Goal: Complete application form: Complete application form

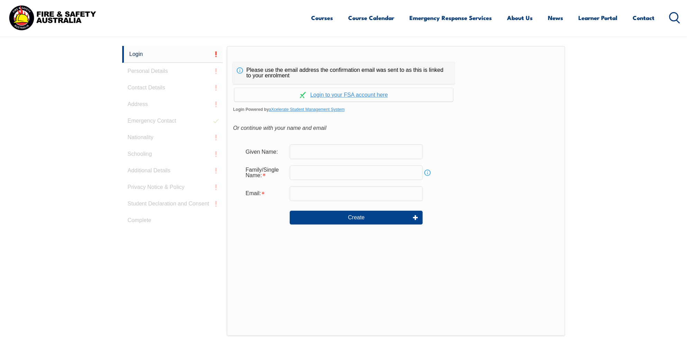
scroll to position [184, 0]
click at [365, 152] on input "text" at bounding box center [355, 152] width 133 height 15
type input "[PERSON_NAME]"
type input "Pitt"
type input "[EMAIL_ADDRESS][DOMAIN_NAME]"
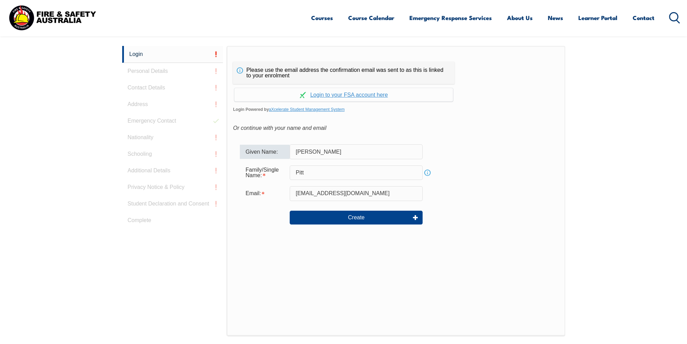
click at [337, 152] on input "[PERSON_NAME]" at bounding box center [355, 152] width 133 height 15
type input "[PERSON_NAME]"
click at [548, 217] on div "Create" at bounding box center [396, 217] width 312 height 25
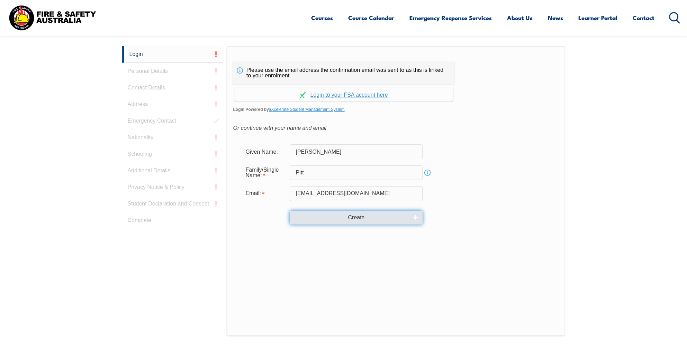
click at [358, 217] on button "Create" at bounding box center [355, 218] width 133 height 14
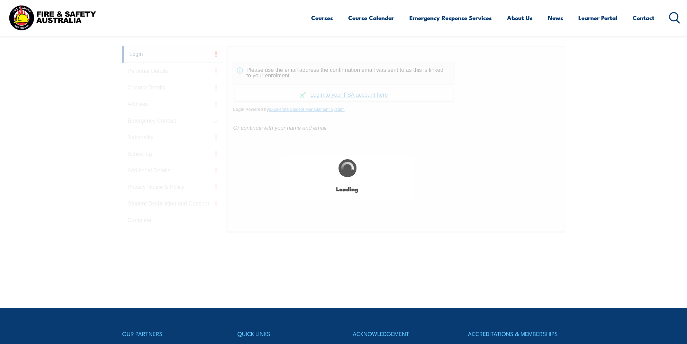
type input "[PERSON_NAME]"
type input "Pitt"
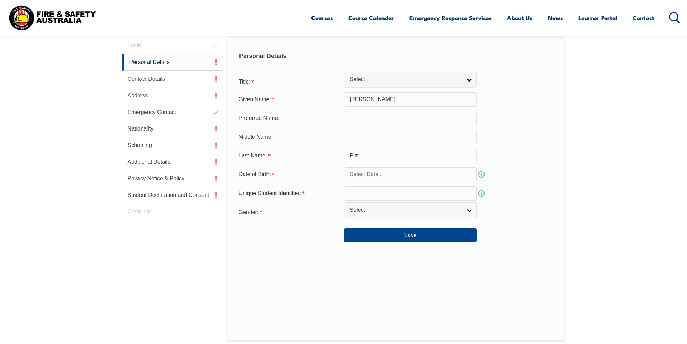
scroll to position [195, 0]
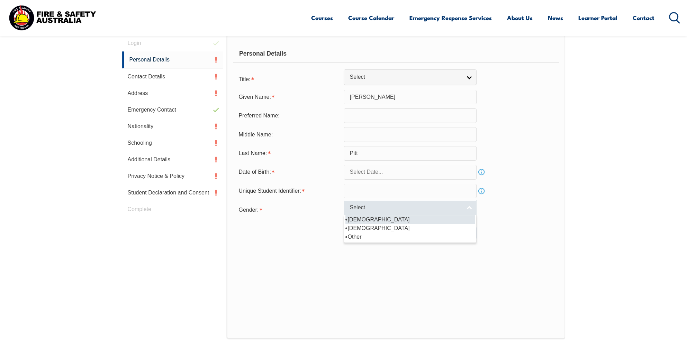
click at [467, 208] on link "Select" at bounding box center [409, 208] width 133 height 16
click at [355, 219] on li "[DEMOGRAPHIC_DATA]" at bounding box center [409, 219] width 129 height 9
select select "M"
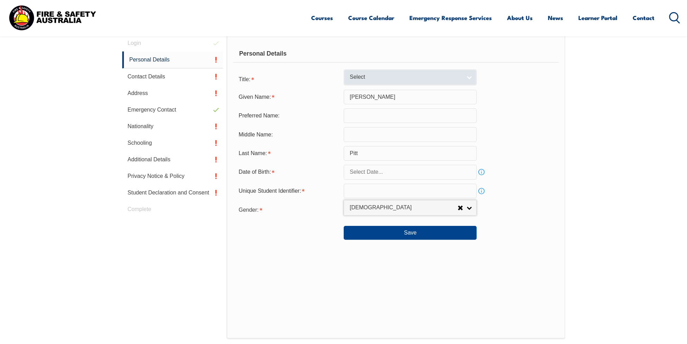
click at [471, 74] on link "Select" at bounding box center [409, 78] width 133 height 16
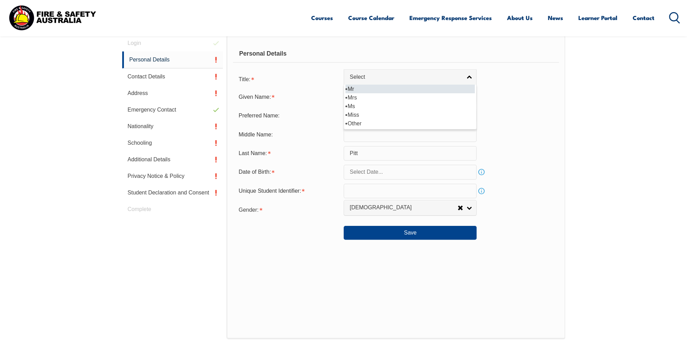
click at [362, 87] on li "Mr" at bounding box center [409, 89] width 129 height 9
select select "Mr"
click at [424, 172] on input "text" at bounding box center [409, 172] width 133 height 15
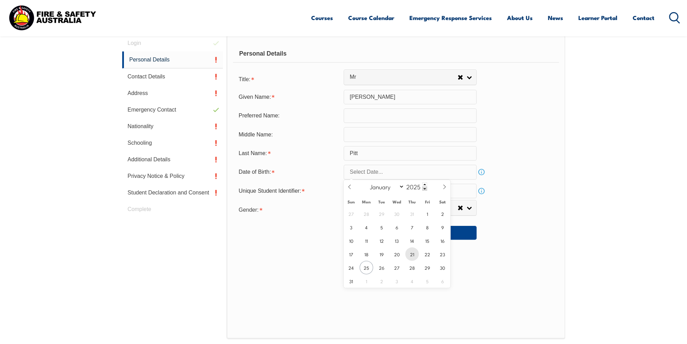
click at [412, 254] on span "21" at bounding box center [411, 254] width 13 height 13
type input "[DATE]"
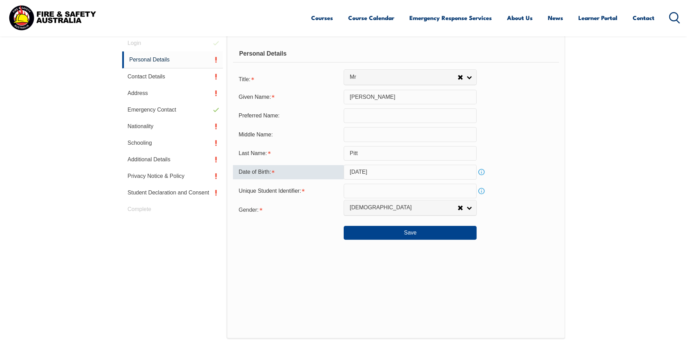
click at [428, 172] on input "[DATE]" at bounding box center [409, 172] width 133 height 15
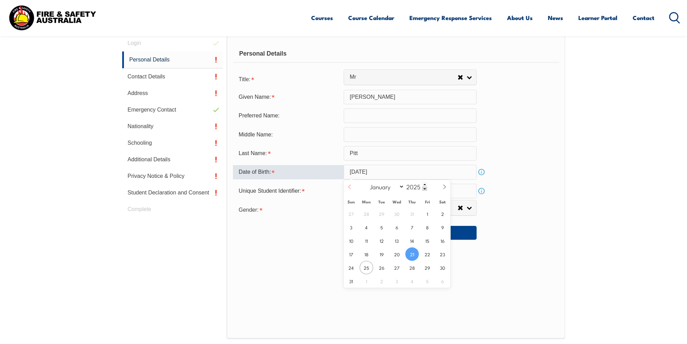
click at [347, 185] on icon at bounding box center [349, 187] width 5 height 5
select select "6"
click at [423, 188] on span at bounding box center [424, 189] width 5 height 4
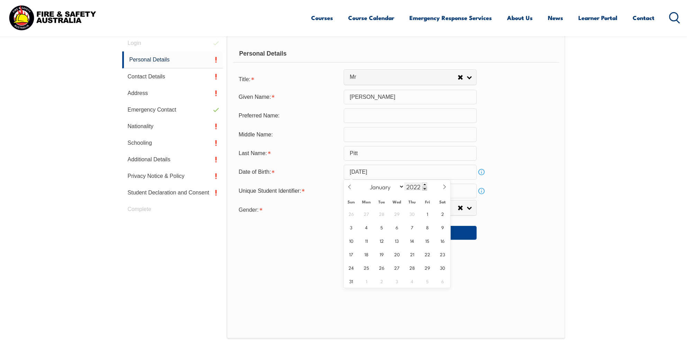
click at [423, 188] on span at bounding box center [424, 189] width 5 height 4
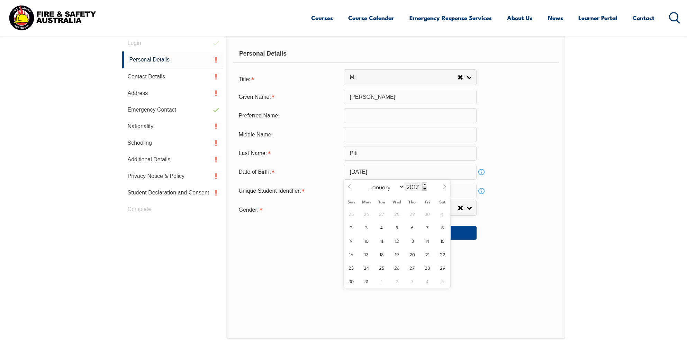
click at [423, 188] on span at bounding box center [424, 189] width 5 height 4
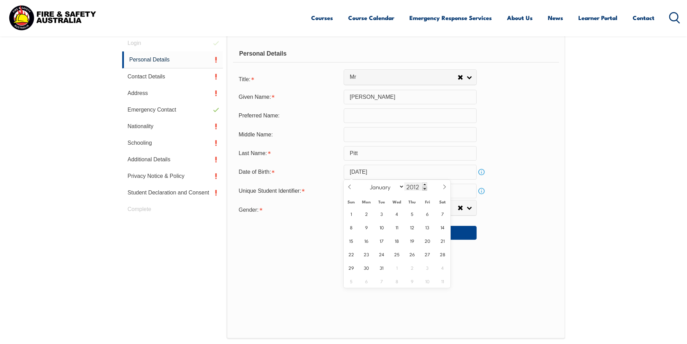
click at [423, 188] on span at bounding box center [424, 189] width 5 height 4
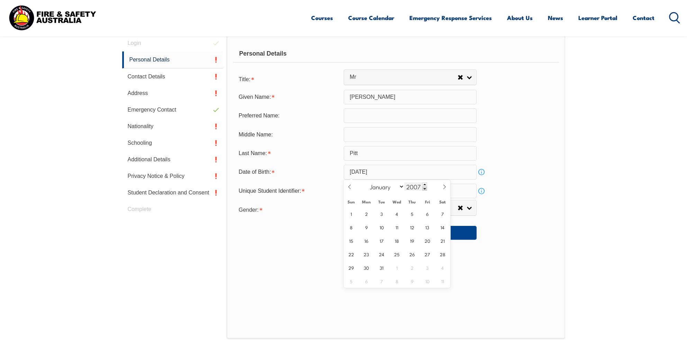
click at [423, 188] on span at bounding box center [424, 189] width 5 height 4
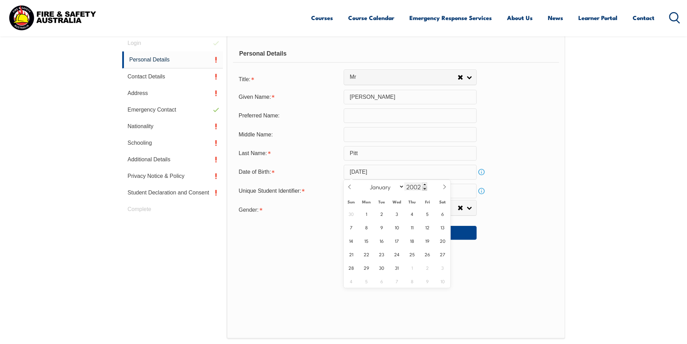
click at [423, 188] on span at bounding box center [424, 189] width 5 height 4
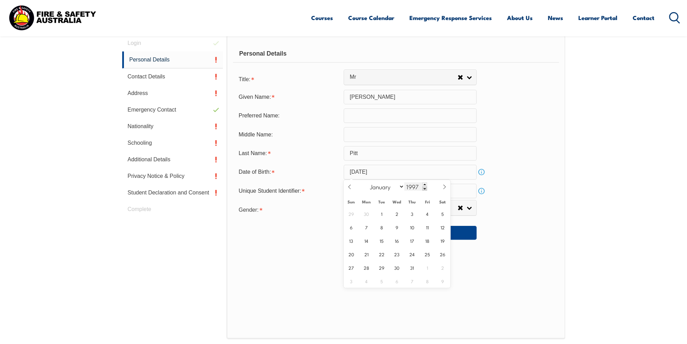
click at [423, 188] on span at bounding box center [424, 189] width 5 height 4
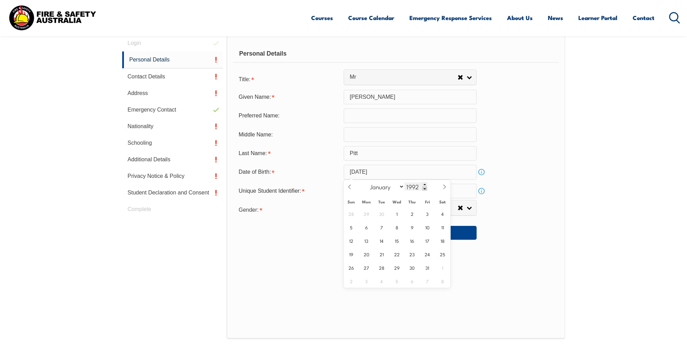
click at [423, 188] on span at bounding box center [424, 189] width 5 height 4
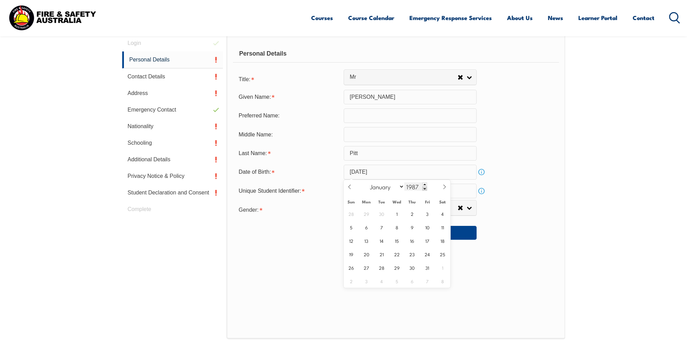
click at [423, 188] on span at bounding box center [424, 189] width 5 height 4
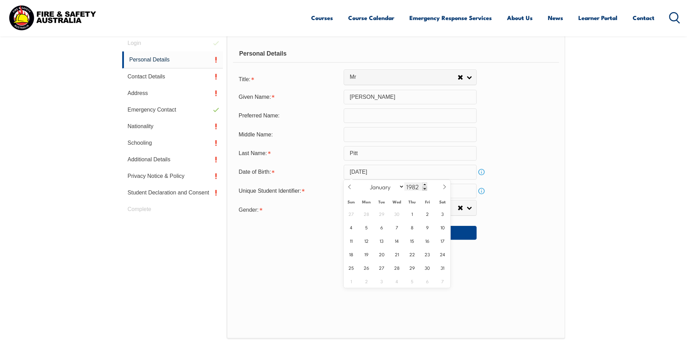
click at [423, 188] on span at bounding box center [424, 189] width 5 height 4
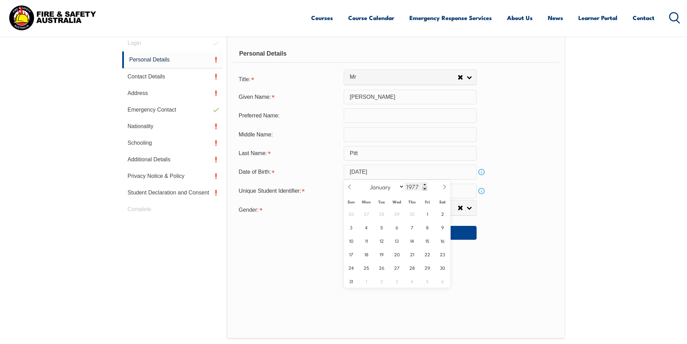
click at [423, 188] on span at bounding box center [424, 189] width 5 height 4
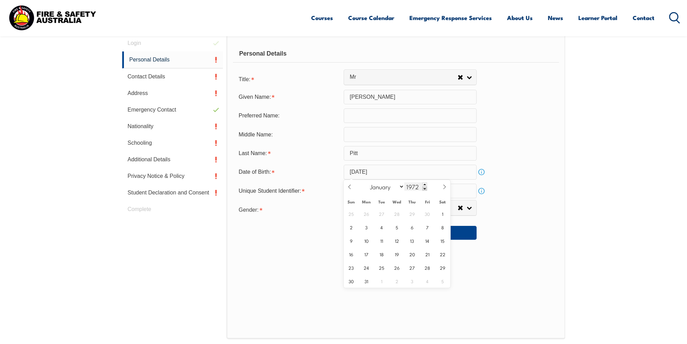
click at [423, 188] on span at bounding box center [424, 189] width 5 height 4
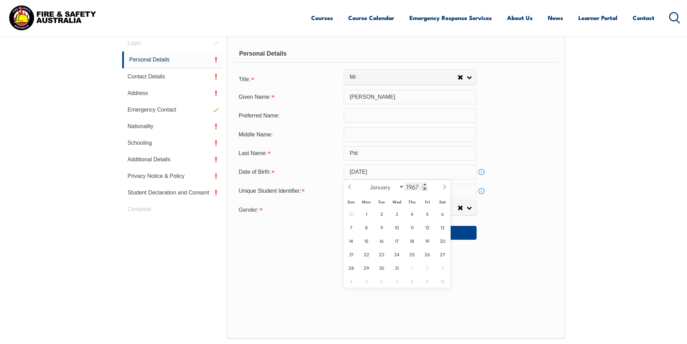
click at [423, 188] on span at bounding box center [424, 189] width 5 height 4
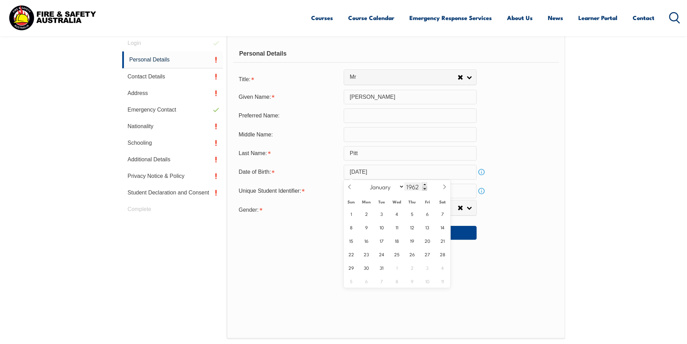
click at [423, 188] on span at bounding box center [424, 189] width 5 height 4
click at [424, 183] on span at bounding box center [424, 185] width 5 height 4
type input "1962"
click at [444, 239] on span "21" at bounding box center [441, 240] width 13 height 13
type input "[DATE]"
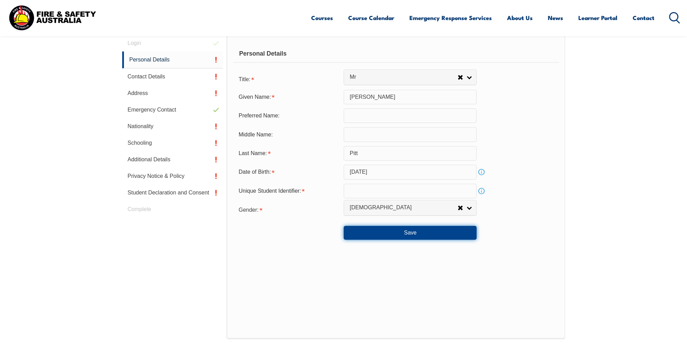
click at [428, 231] on button "Save" at bounding box center [409, 233] width 133 height 14
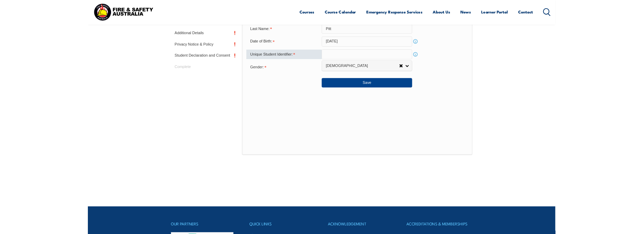
scroll to position [240, 0]
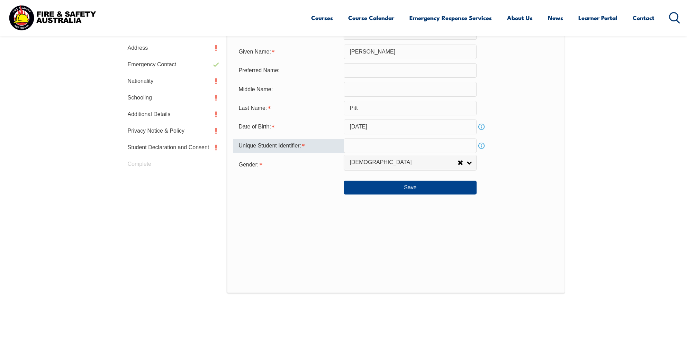
click at [396, 144] on input "text" at bounding box center [409, 146] width 133 height 15
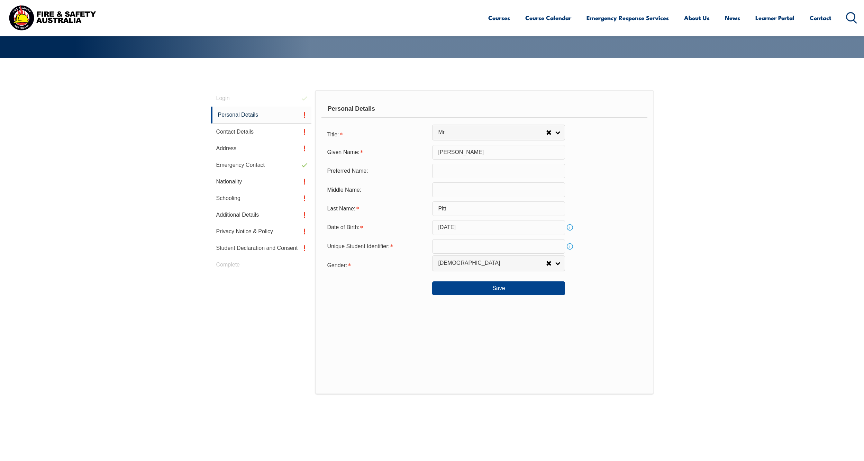
scroll to position [137, 0]
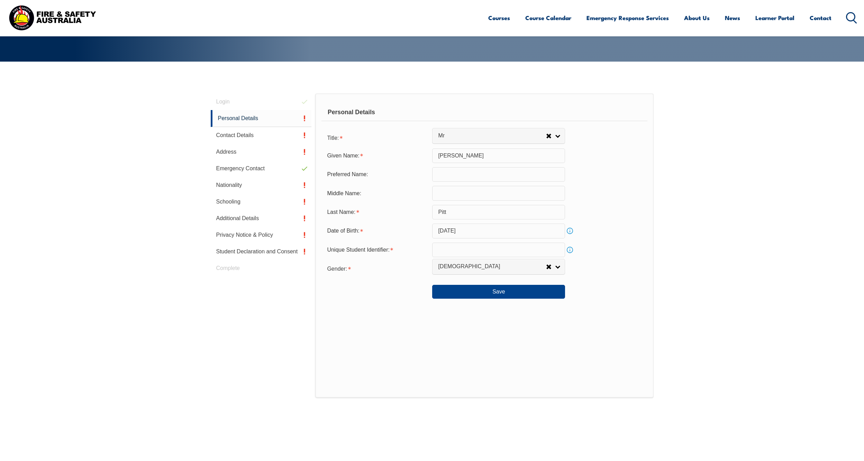
click at [396, 344] on div "Personal Details Title: Mr Mrs Ms Miss Other Mr Given Name: [PERSON_NAME] Prefe…" at bounding box center [484, 245] width 338 height 304
click at [482, 255] on input "text" at bounding box center [498, 249] width 133 height 15
paste input "TJEHX4JVW6"
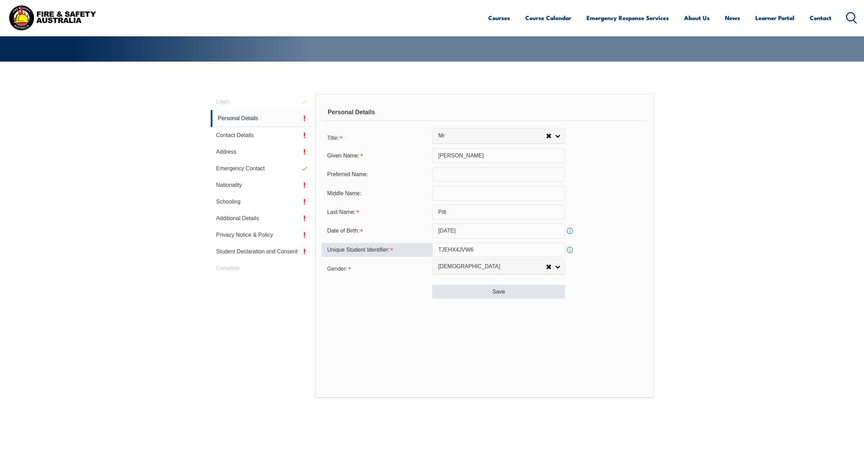
type input "TJEHX4JVW6"
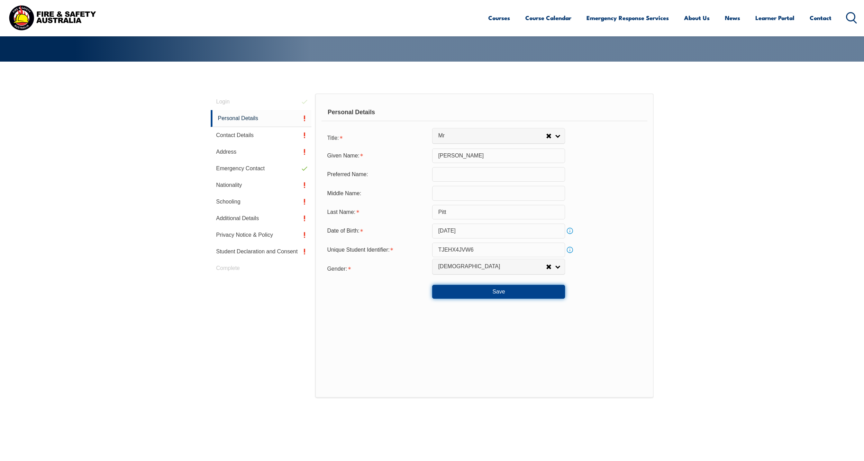
click at [510, 294] on button "Save" at bounding box center [498, 292] width 133 height 14
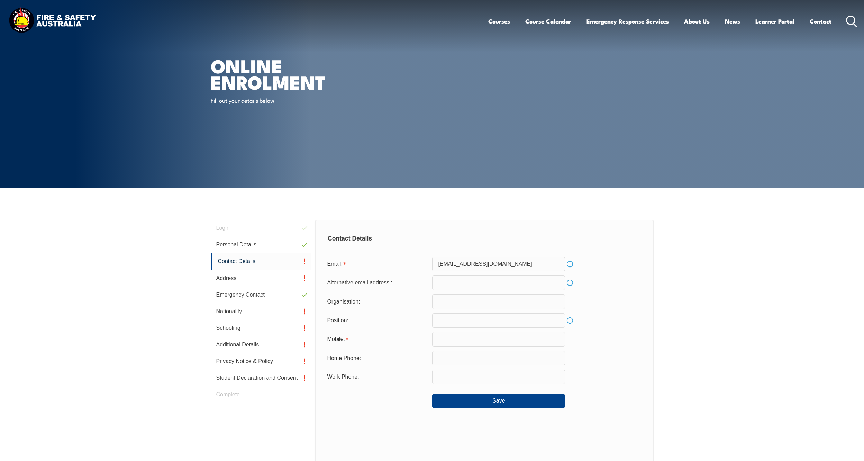
scroll to position [0, 0]
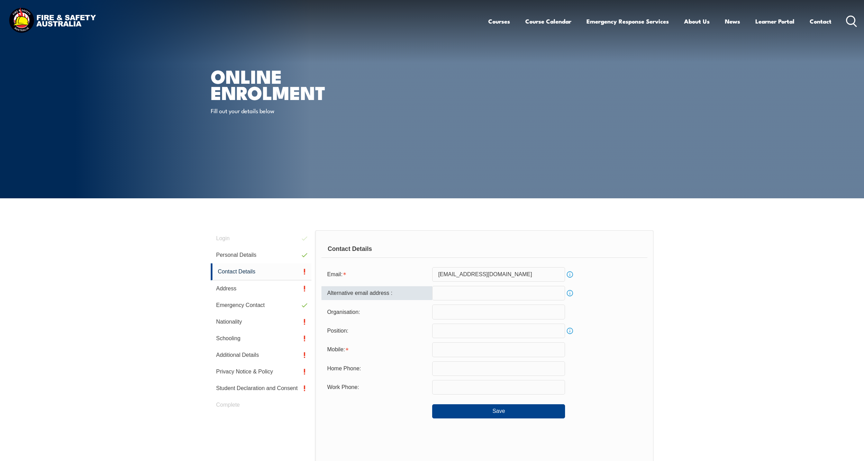
click at [472, 292] on input "email" at bounding box center [498, 293] width 133 height 15
type input "[EMAIL_ADDRESS][DOMAIN_NAME]"
type input "N/A"
type input "0423625056"
click at [463, 311] on input "N/A" at bounding box center [498, 311] width 133 height 15
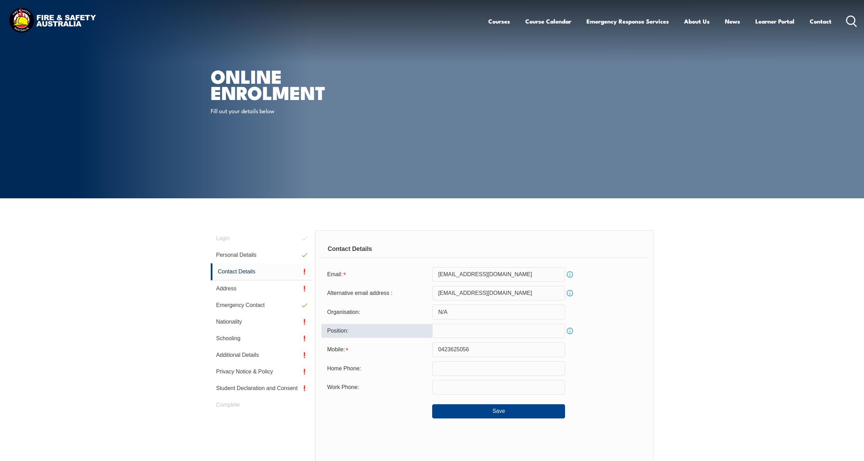
click at [442, 328] on input "text" at bounding box center [498, 330] width 133 height 15
type input "Manager"
click at [463, 344] on input "text" at bounding box center [498, 368] width 133 height 15
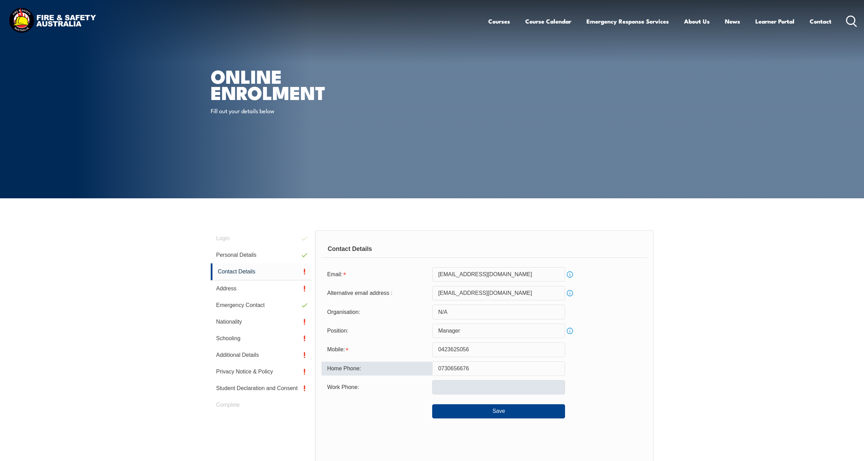
type input "0730656676"
click at [454, 344] on input "text" at bounding box center [498, 387] width 133 height 15
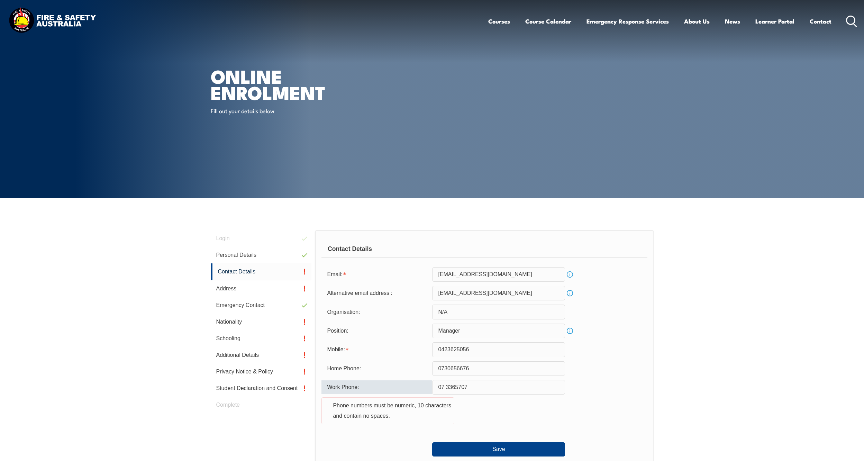
click at [446, 344] on input "07 3365707" at bounding box center [498, 387] width 133 height 15
click at [503, 344] on button "Save" at bounding box center [498, 449] width 133 height 14
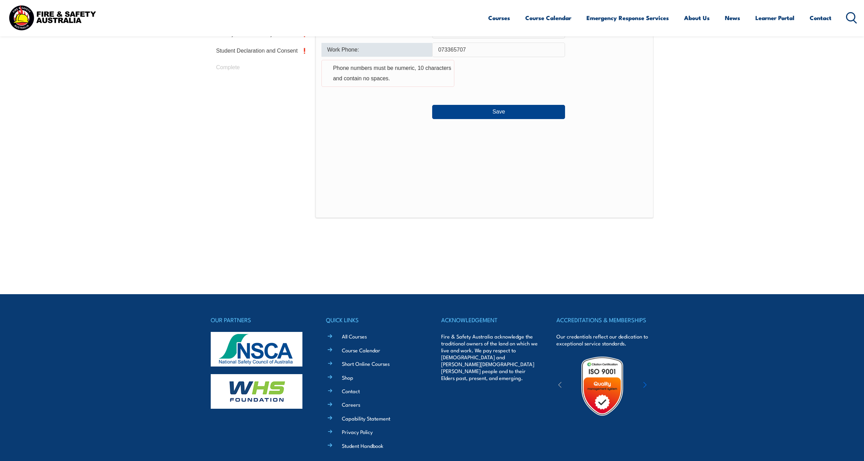
scroll to position [345, 0]
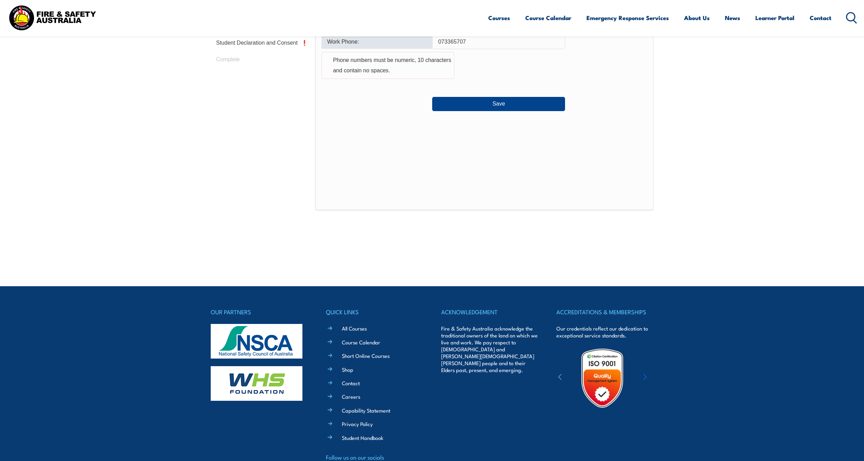
click at [510, 168] on div "Contact Details Email: [EMAIL_ADDRESS][DOMAIN_NAME] Info Alternative email addr…" at bounding box center [484, 47] width 338 height 325
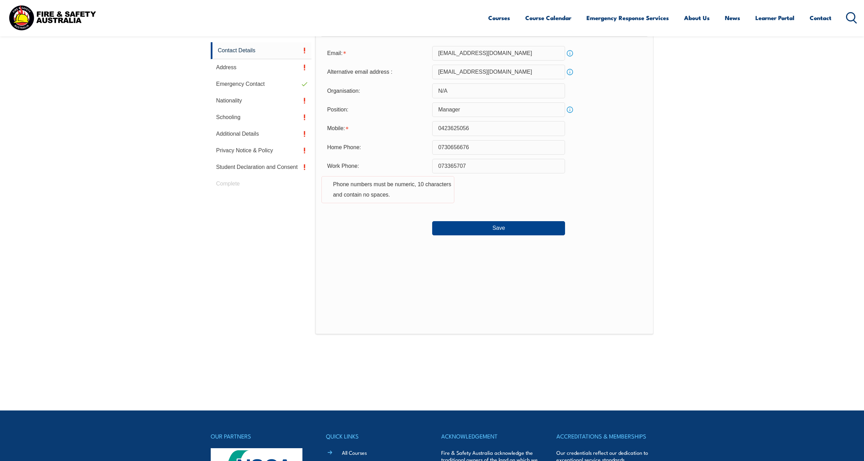
scroll to position [207, 0]
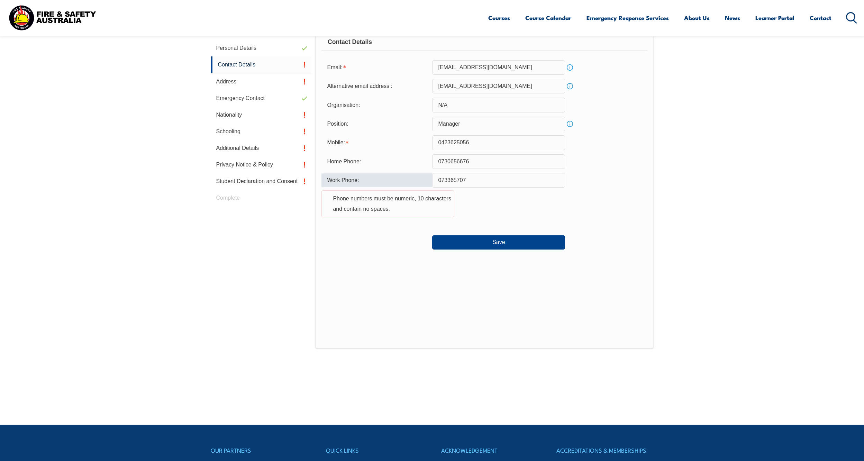
click at [475, 180] on input "073365707" at bounding box center [498, 180] width 133 height 15
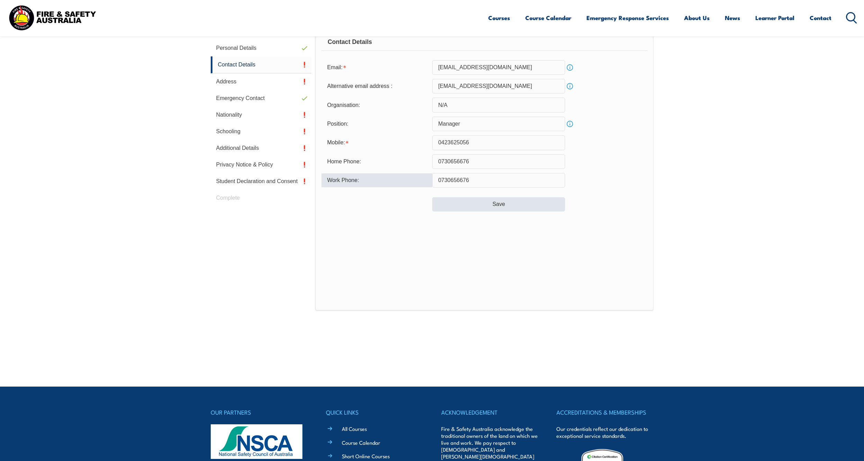
type input "0730656676"
click at [490, 201] on button "Save" at bounding box center [498, 204] width 133 height 14
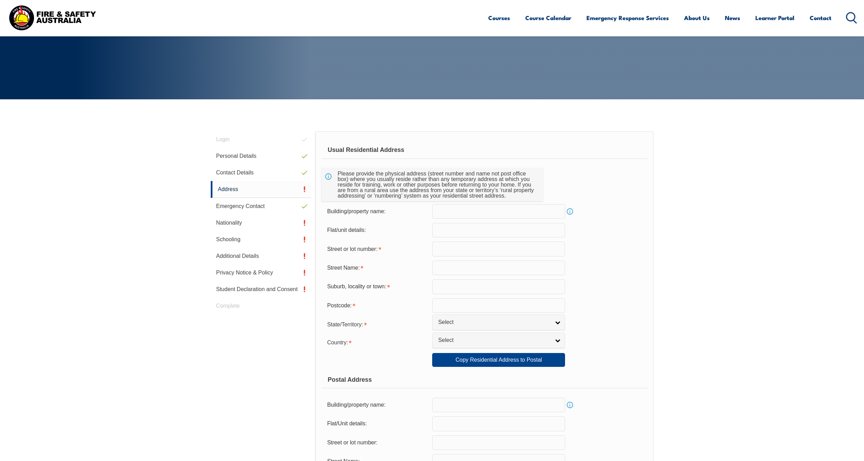
scroll to position [92, 0]
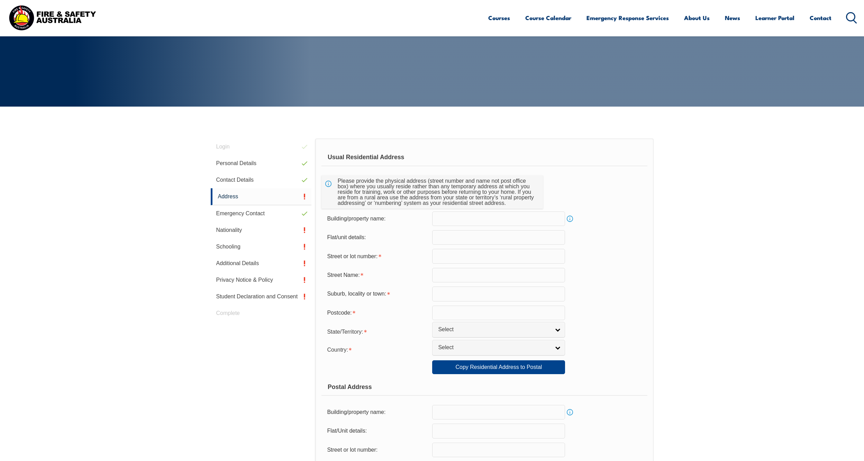
click at [497, 220] on input "text" at bounding box center [498, 218] width 133 height 15
type input "B"
click at [463, 233] on input "text" at bounding box center [498, 237] width 133 height 15
click at [464, 256] on input "text" at bounding box center [498, 256] width 133 height 15
type input "16 Turubul Cres"
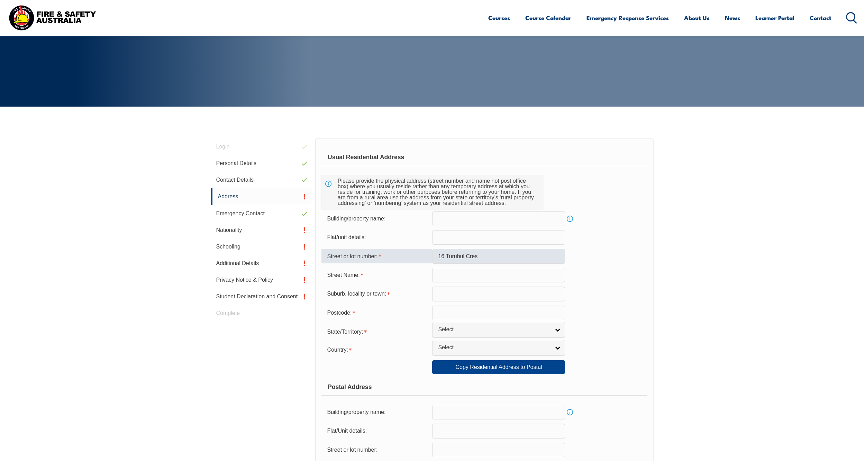
type input "Carindale, [GEOGRAPHIC_DATA]"
type input "4152"
select select "QLD"
select select "1101"
click at [481, 258] on input "16 Turubul Cres" at bounding box center [498, 256] width 133 height 15
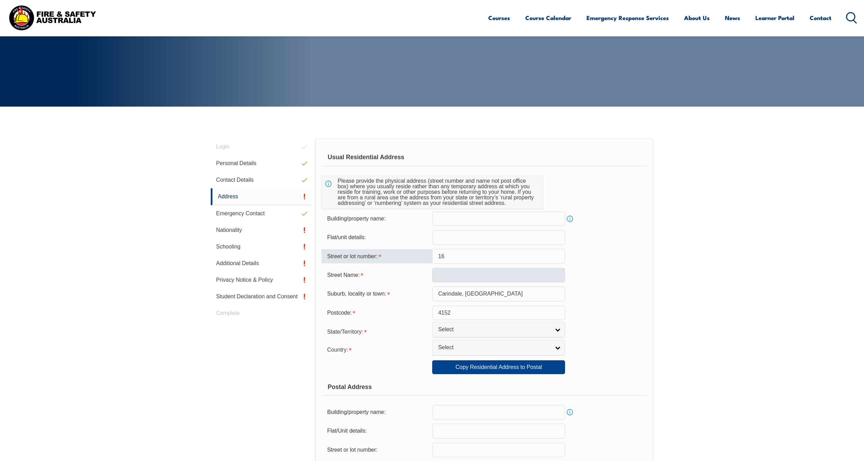
type input "16"
click at [442, 276] on input "text" at bounding box center [498, 275] width 133 height 15
type input "Turubul Crescent"
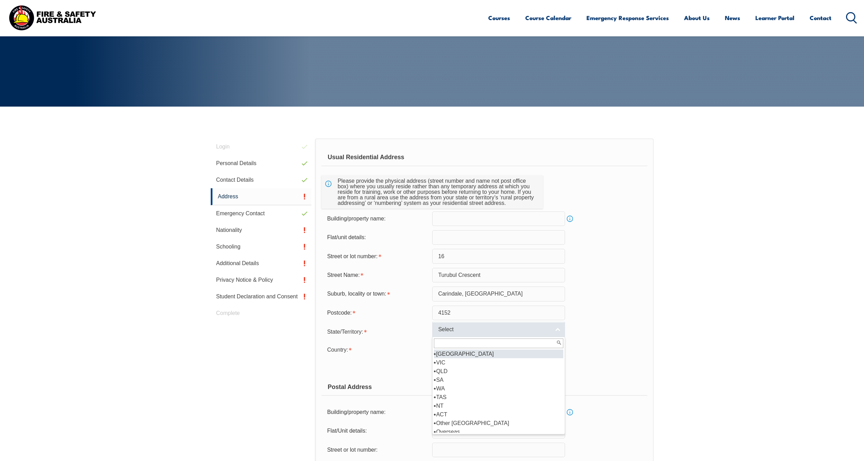
click at [560, 329] on link "Select" at bounding box center [498, 330] width 133 height 16
click at [447, 344] on li "QLD" at bounding box center [498, 371] width 129 height 9
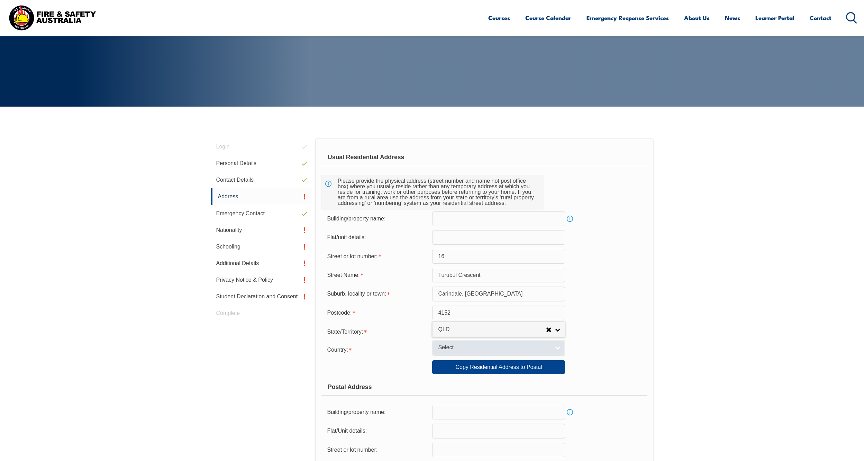
click at [558, 344] on link "Select" at bounding box center [498, 348] width 133 height 16
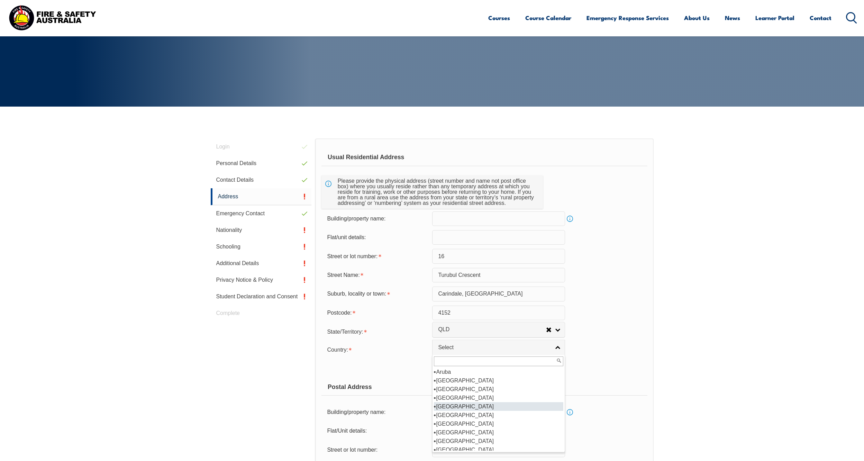
scroll to position [69, 0]
click at [450, 344] on li "[GEOGRAPHIC_DATA]" at bounding box center [498, 415] width 129 height 9
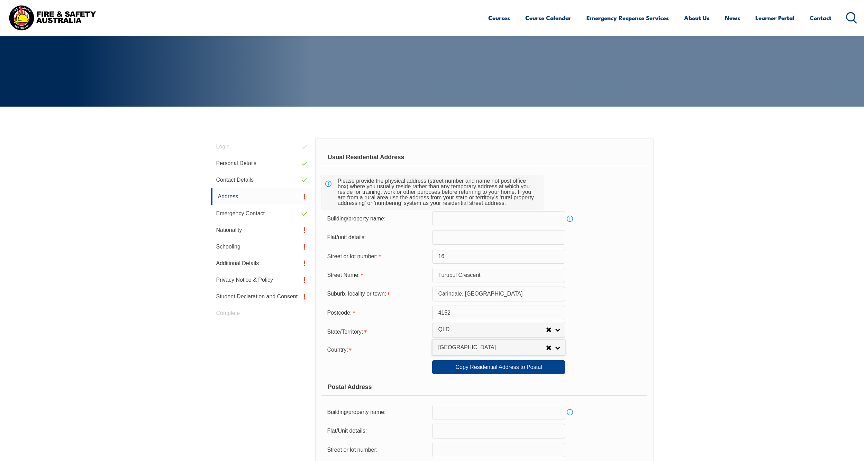
click at [686, 344] on section "Login Personal Details Contact Details Address Emergency Contact Nationality Sc…" at bounding box center [432, 437] width 864 height 660
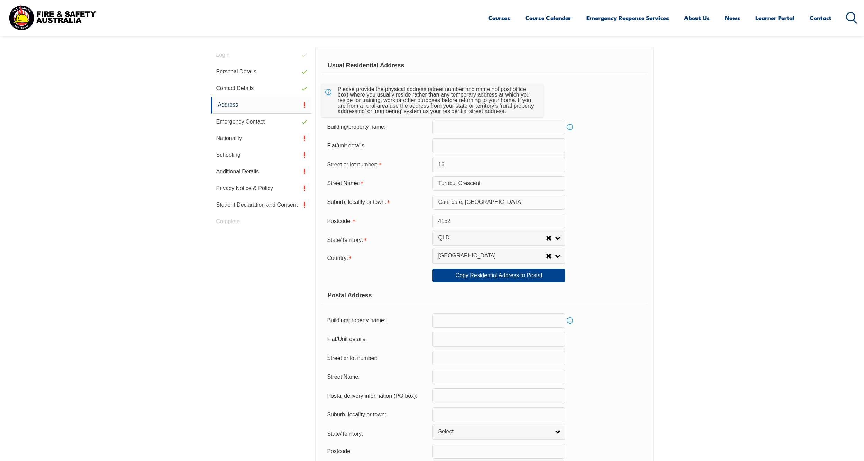
scroll to position [195, 0]
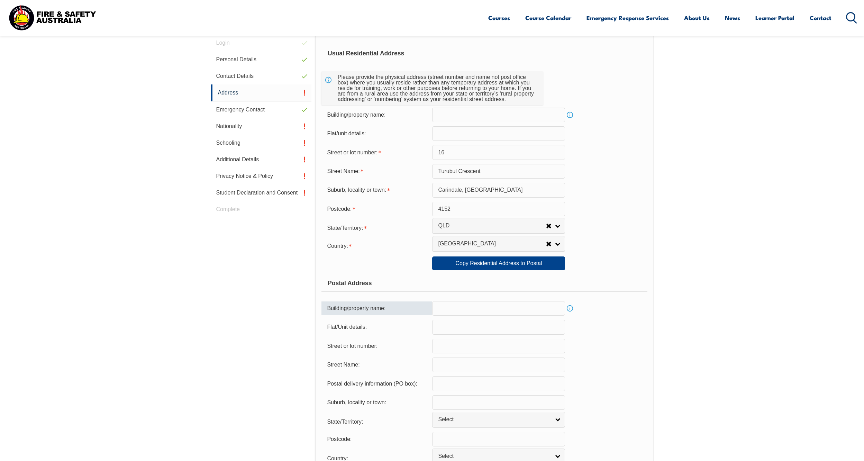
click at [507, 309] on input "text" at bounding box center [498, 308] width 133 height 15
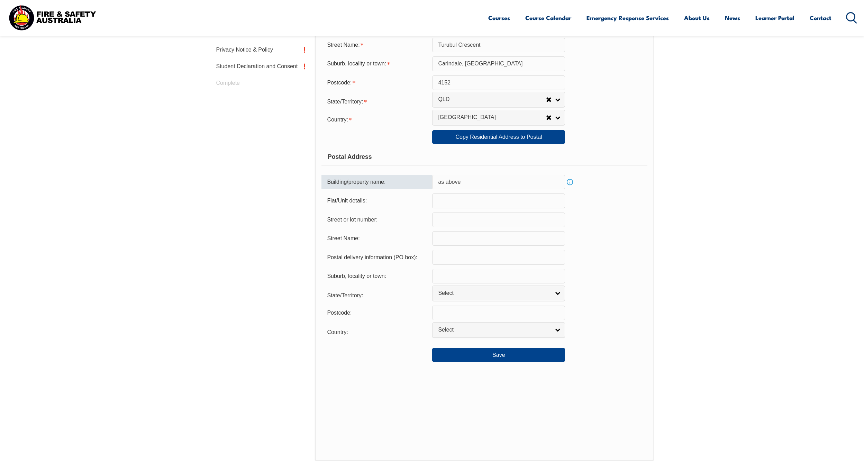
scroll to position [334, 0]
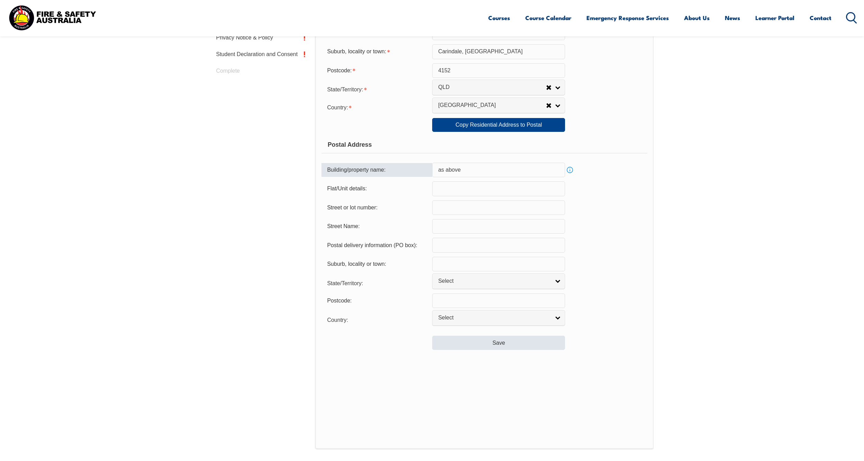
type input "as above"
click at [501, 341] on button "Save" at bounding box center [498, 342] width 133 height 14
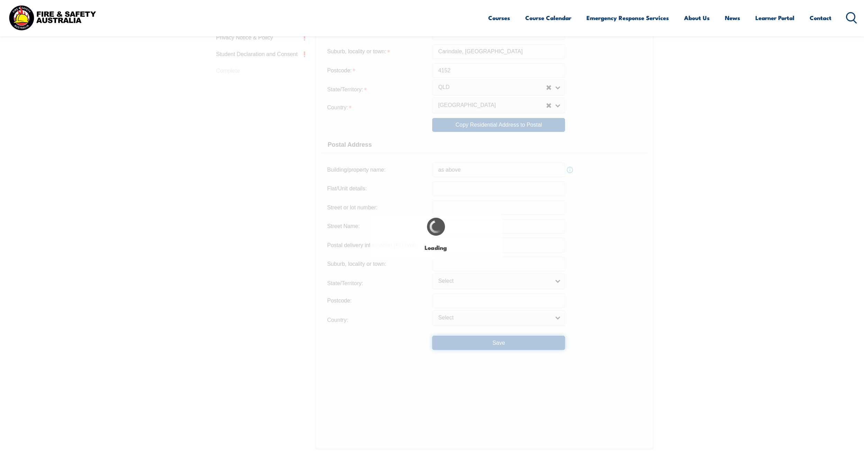
type input "16"
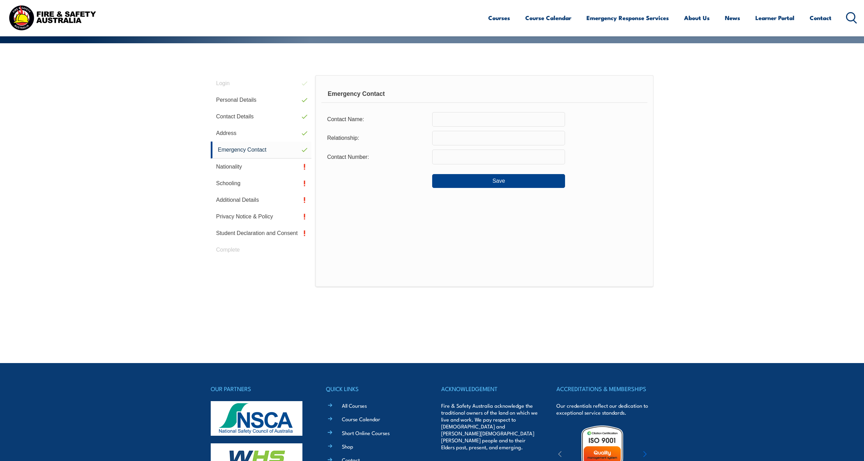
scroll to position [92, 0]
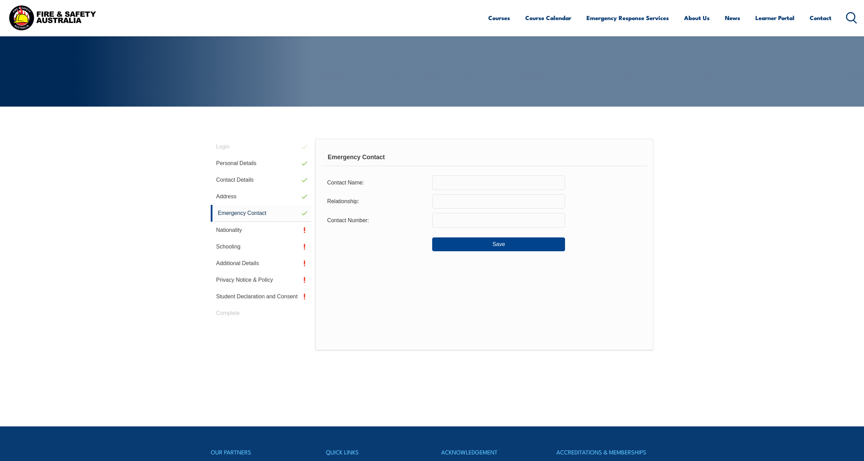
click at [470, 179] on input "text" at bounding box center [498, 182] width 133 height 15
type input "[PERSON_NAME]"
click at [461, 203] on input "text" at bounding box center [498, 201] width 133 height 15
type input "Me mate"
click at [461, 222] on input "text" at bounding box center [498, 220] width 133 height 15
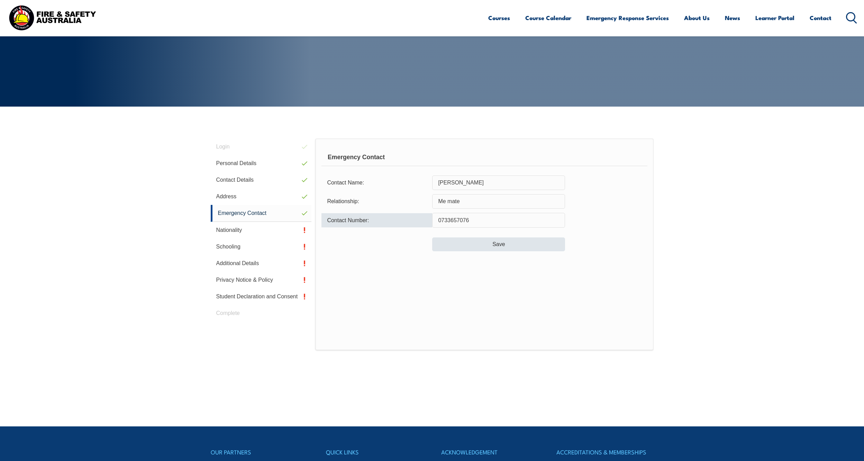
type input "0733657076"
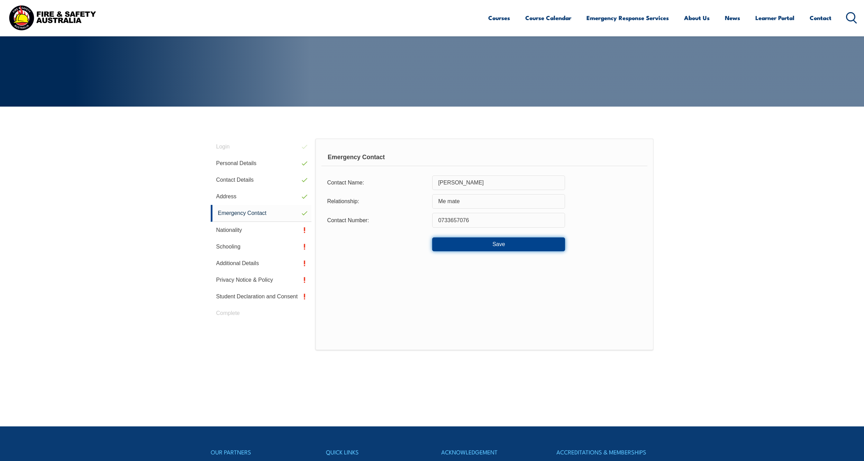
click at [493, 241] on button "Save" at bounding box center [498, 244] width 133 height 14
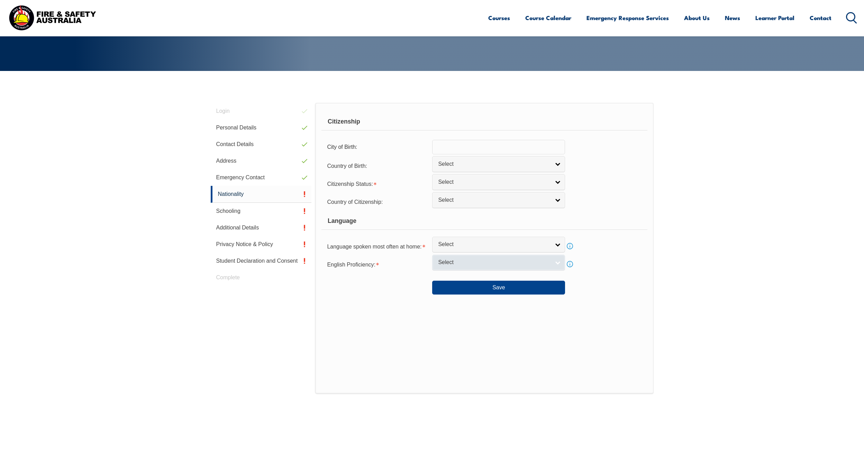
scroll to position [126, 0]
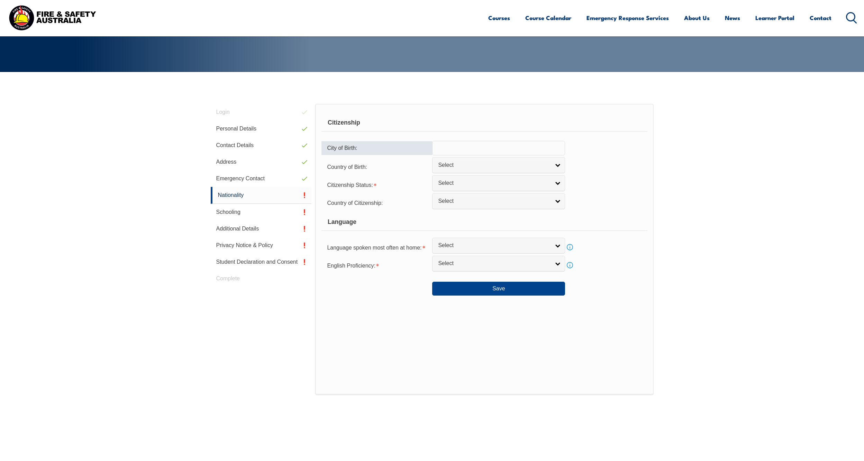
click at [513, 149] on input "text" at bounding box center [498, 148] width 133 height 15
type input "Footscray"
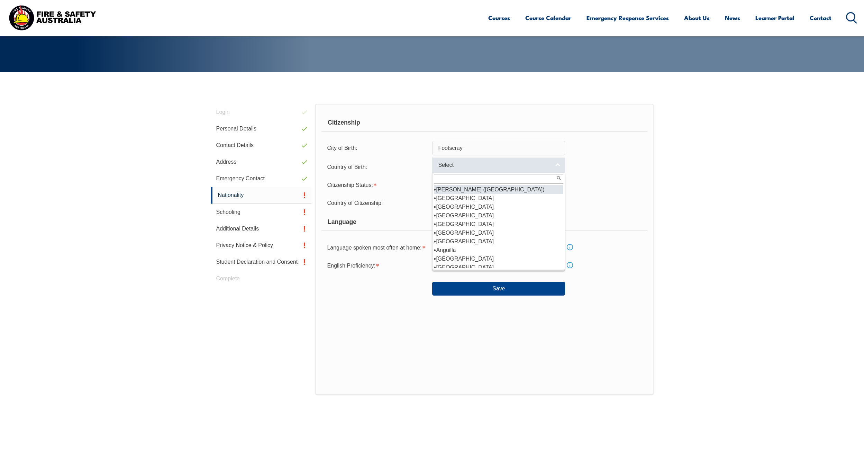
click at [558, 164] on link "Select" at bounding box center [498, 165] width 133 height 16
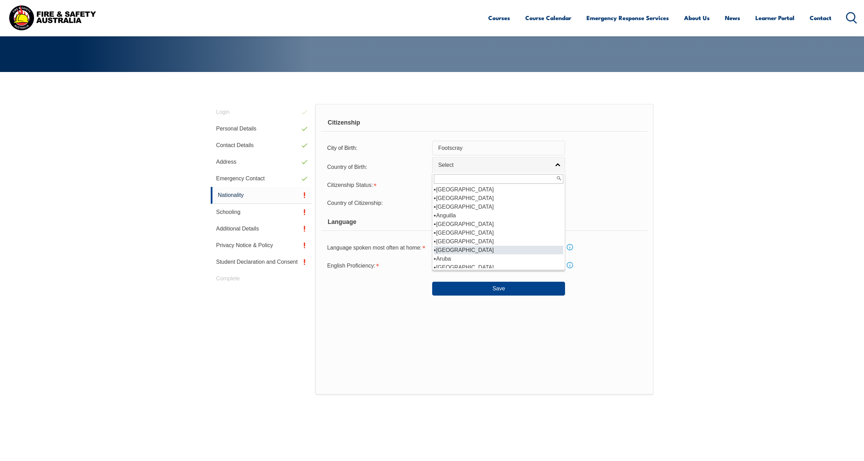
scroll to position [104, 0]
click at [453, 197] on li "[GEOGRAPHIC_DATA]" at bounding box center [498, 198] width 129 height 9
select select "1101"
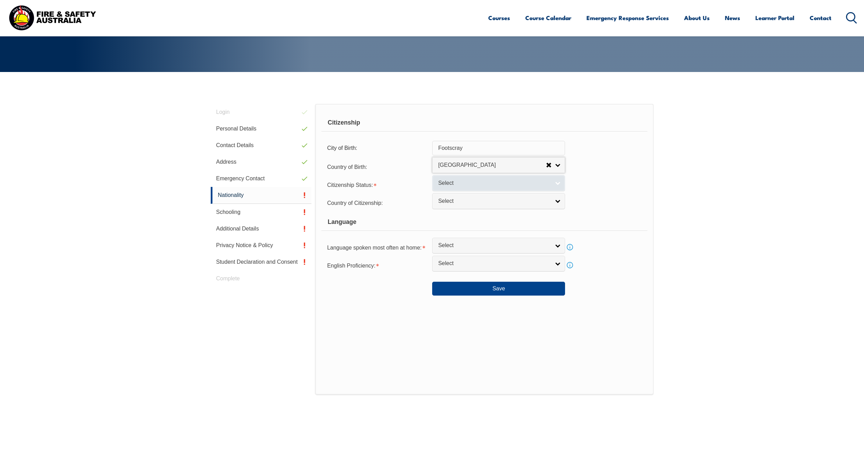
click at [559, 182] on link "Select" at bounding box center [498, 183] width 133 height 16
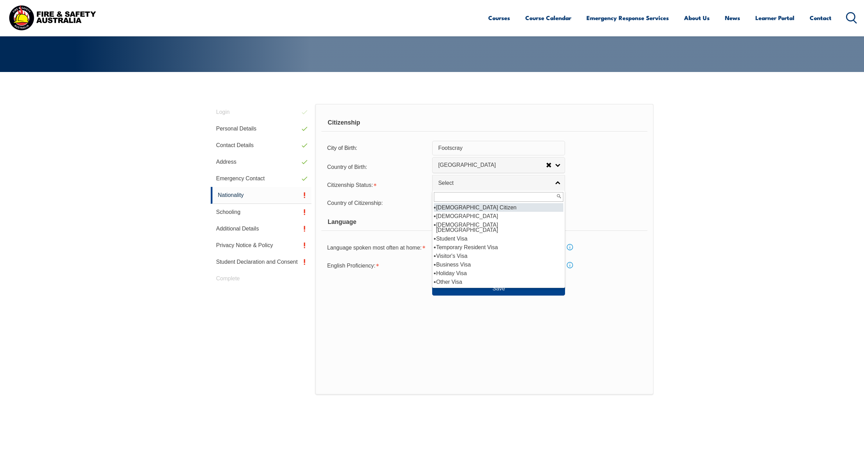
click at [483, 207] on li "[DEMOGRAPHIC_DATA] Citizen" at bounding box center [498, 207] width 129 height 9
select select "1"
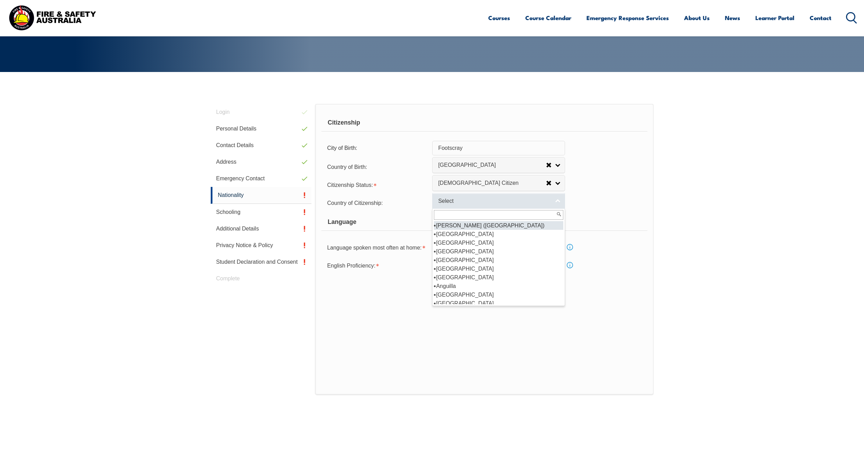
click at [559, 201] on link "Select" at bounding box center [498, 201] width 133 height 16
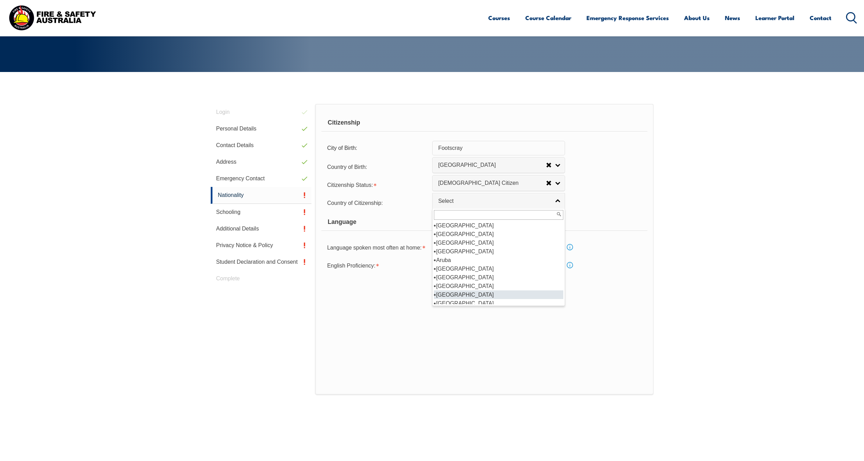
scroll to position [73, 0]
click at [453, 265] on li "[GEOGRAPHIC_DATA]" at bounding box center [498, 265] width 129 height 9
select select "1101"
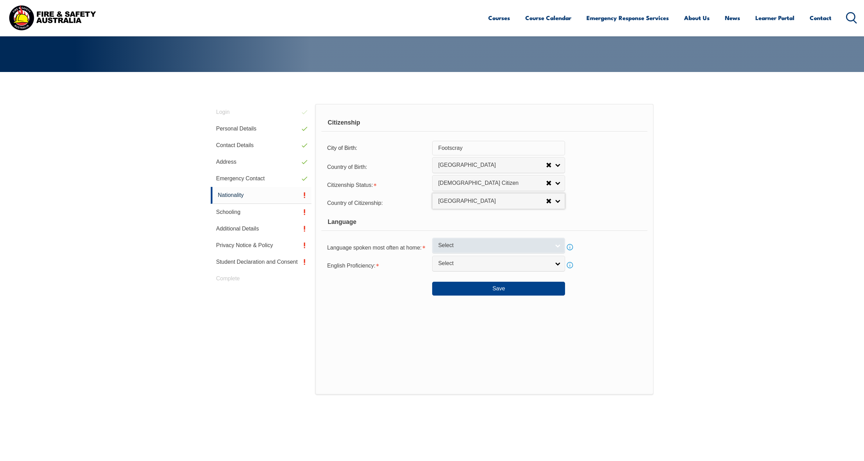
click at [559, 245] on link "Select" at bounding box center [498, 246] width 133 height 16
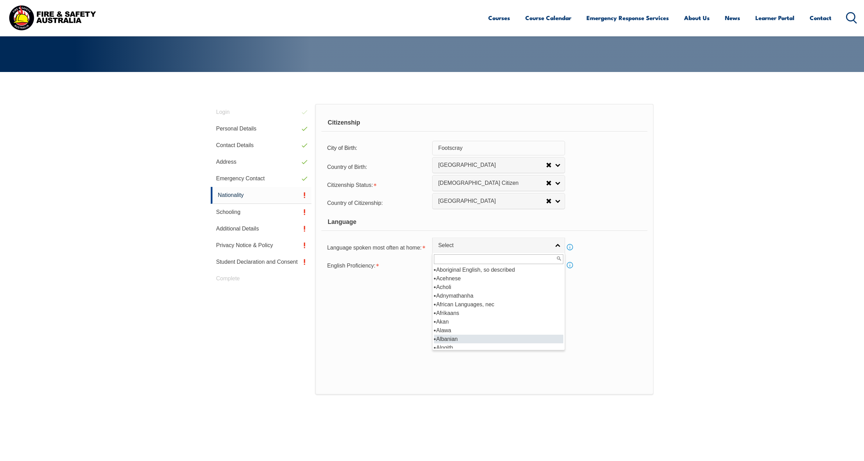
click at [450, 339] on li "Albanian" at bounding box center [498, 338] width 129 height 9
select select "3901"
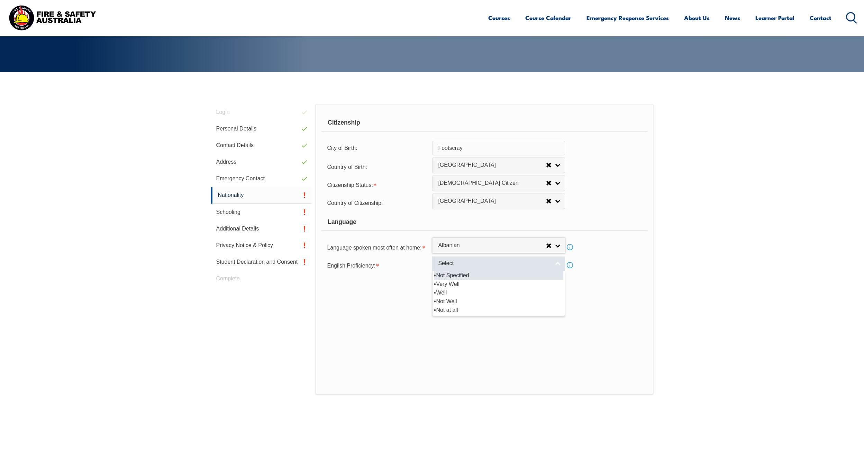
click at [557, 261] on link "Select" at bounding box center [498, 264] width 133 height 16
click at [445, 290] on li "Well" at bounding box center [498, 292] width 129 height 9
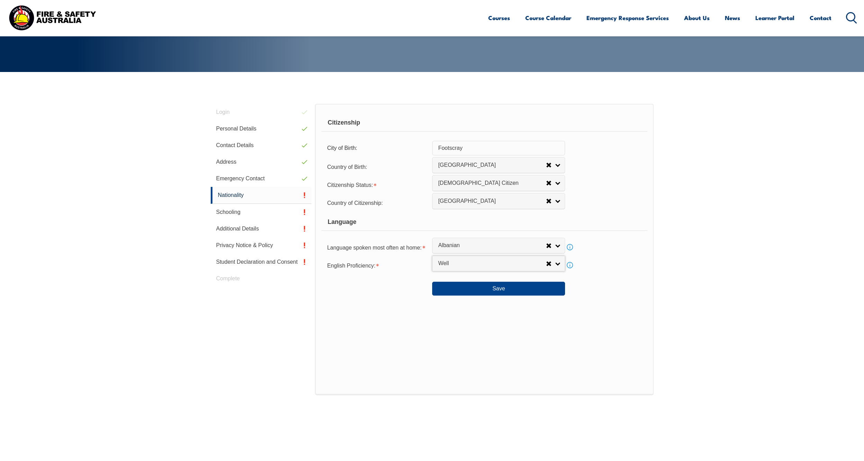
select select "2"
click at [500, 285] on button "Save" at bounding box center [498, 289] width 133 height 14
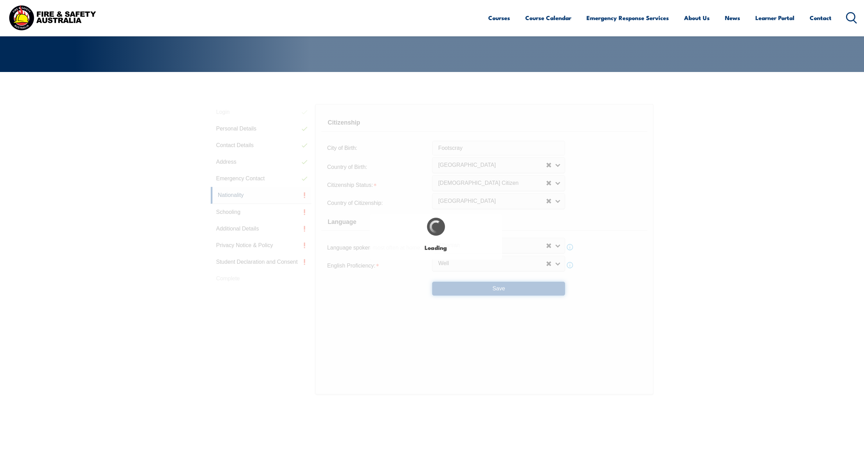
select select "false"
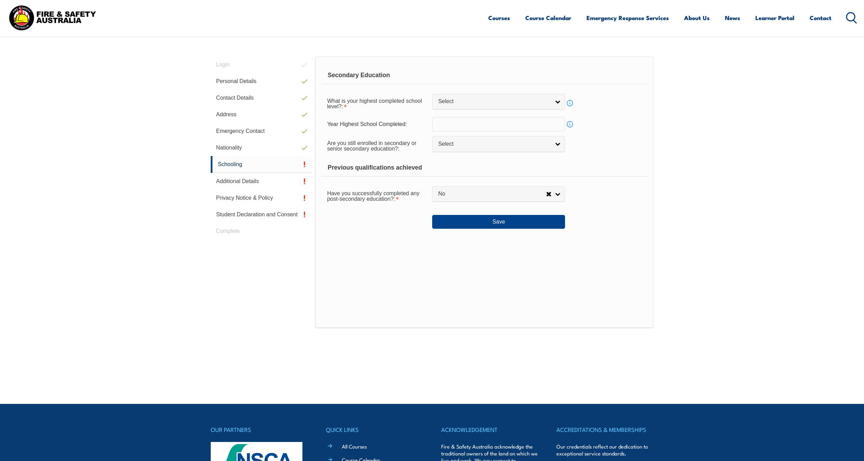
scroll to position [195, 0]
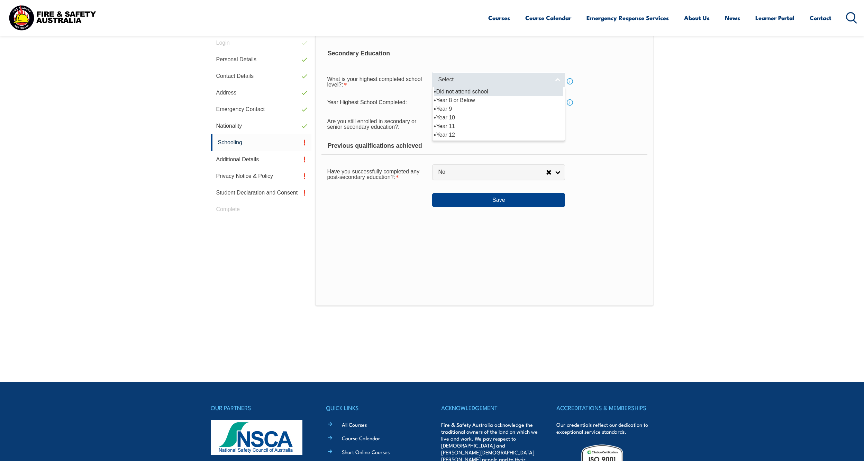
click at [558, 78] on link "Select" at bounding box center [498, 80] width 133 height 16
click at [459, 137] on li "Year 12" at bounding box center [498, 134] width 129 height 9
select select "12"
click at [569, 101] on link "Info" at bounding box center [570, 103] width 10 height 10
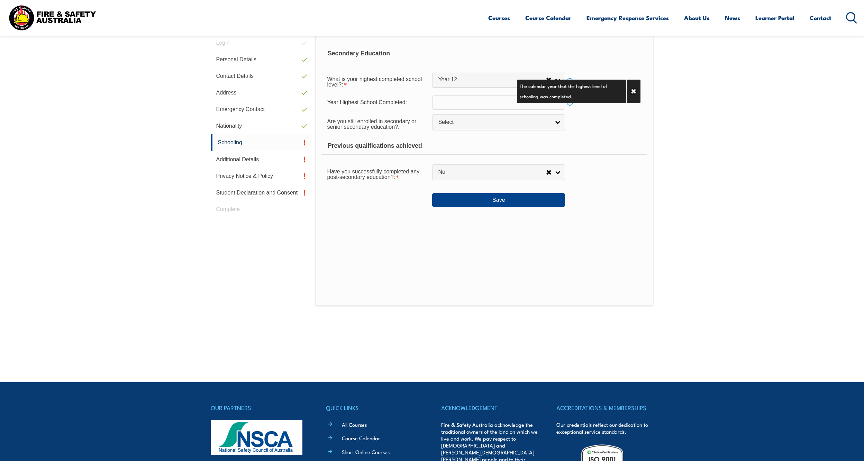
click at [612, 130] on div "Are you still enrolled in secondary or senior secondary education?: Not Specifi…" at bounding box center [483, 123] width 325 height 19
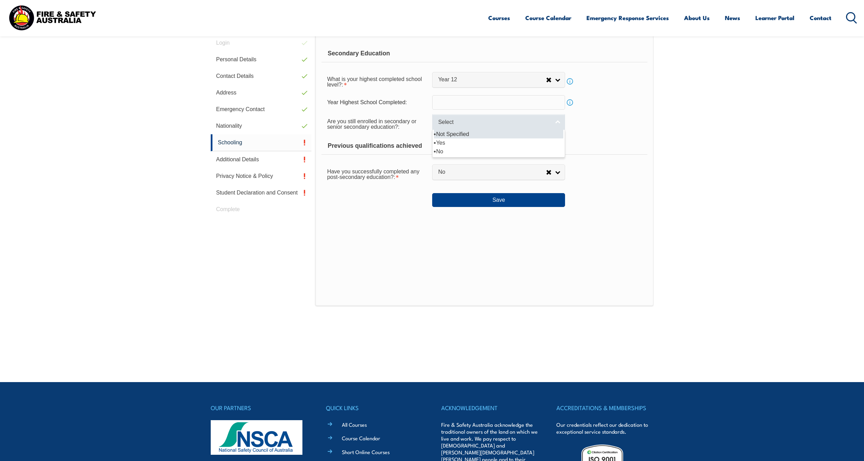
click at [558, 120] on link "Select" at bounding box center [498, 122] width 133 height 16
click at [445, 133] on li "Not Specified" at bounding box center [498, 134] width 129 height 9
click at [556, 173] on link "No" at bounding box center [498, 172] width 133 height 16
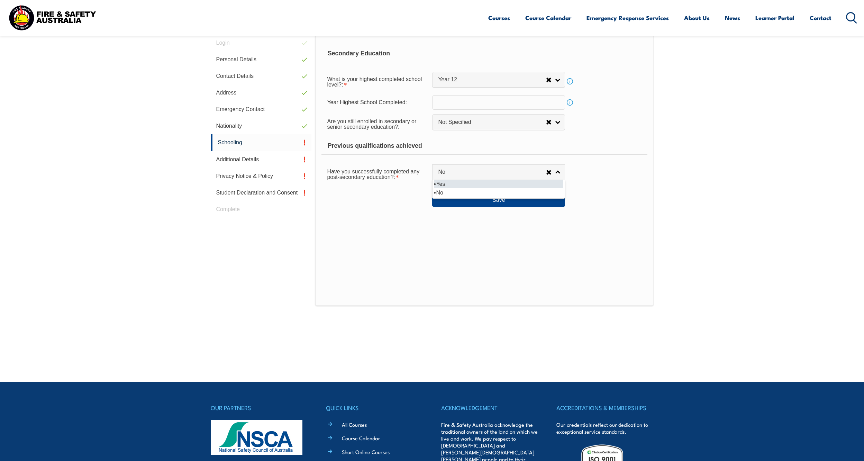
click at [473, 184] on li "Yes" at bounding box center [498, 184] width 129 height 9
select select "true"
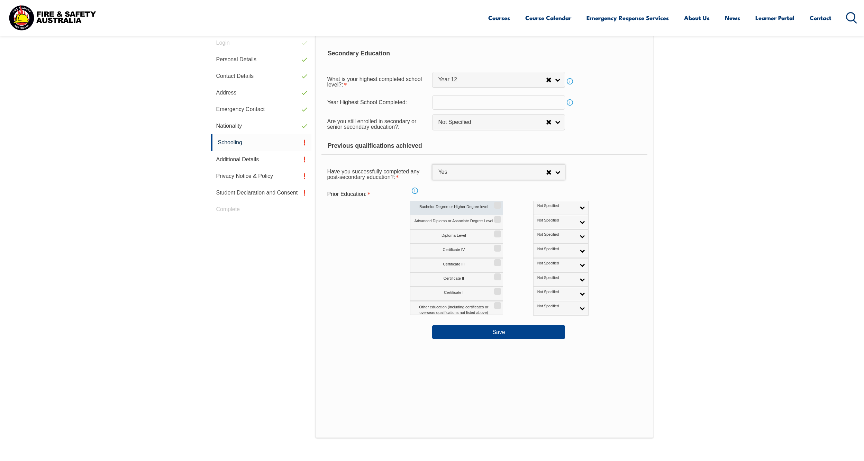
click at [498, 203] on input "Bachelor Degree or Higher Degree level" at bounding box center [496, 202] width 4 height 1
checkbox input "true"
click at [499, 331] on button "Save" at bounding box center [498, 332] width 133 height 14
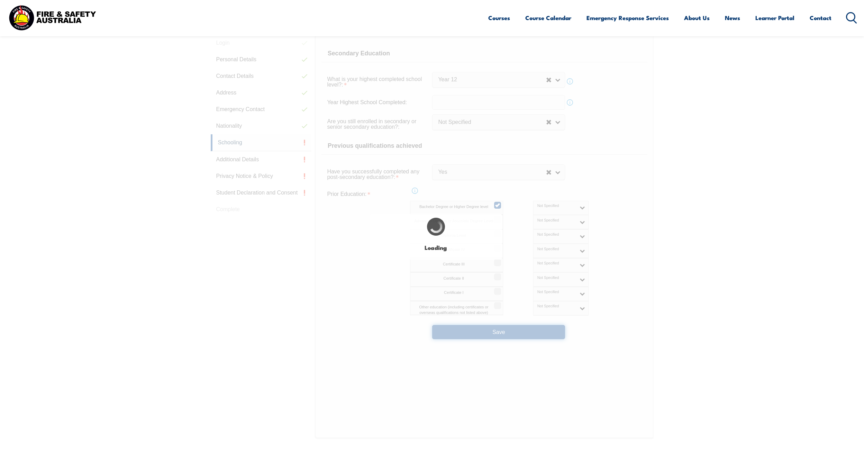
select select
select select "true"
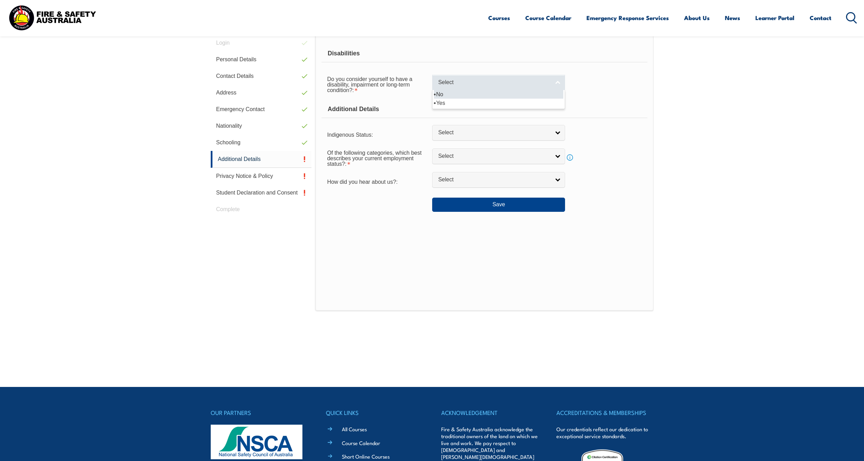
click at [557, 80] on link "Select" at bounding box center [498, 83] width 133 height 16
click at [478, 91] on li "No" at bounding box center [498, 94] width 129 height 9
select select "false"
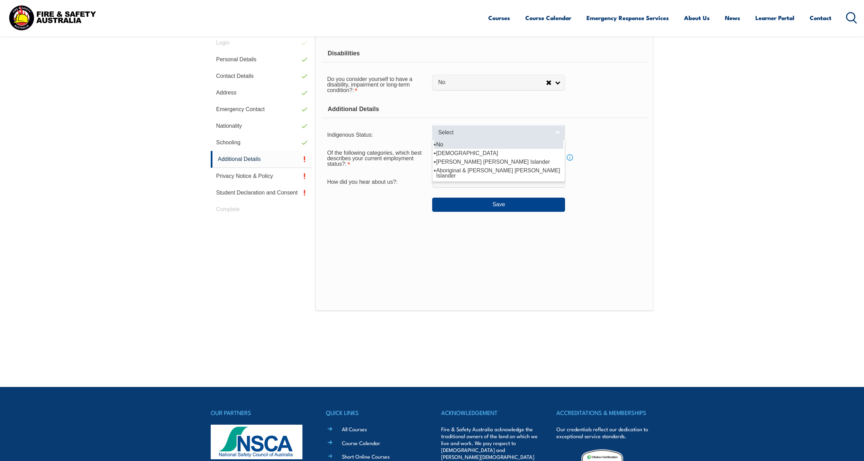
click at [559, 132] on link "Select" at bounding box center [498, 133] width 133 height 16
click at [450, 141] on li "No" at bounding box center [498, 144] width 129 height 9
select select "4"
click at [554, 155] on link "Select" at bounding box center [498, 156] width 133 height 16
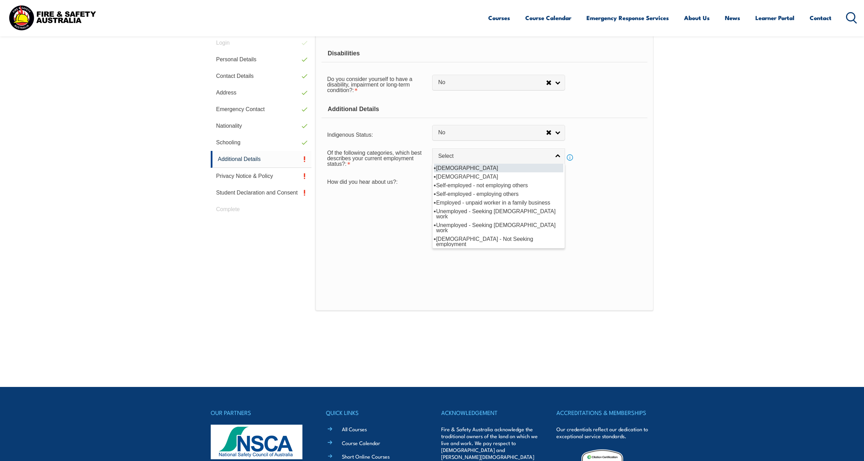
click at [478, 168] on li "[DEMOGRAPHIC_DATA]" at bounding box center [498, 168] width 129 height 9
select select "1"
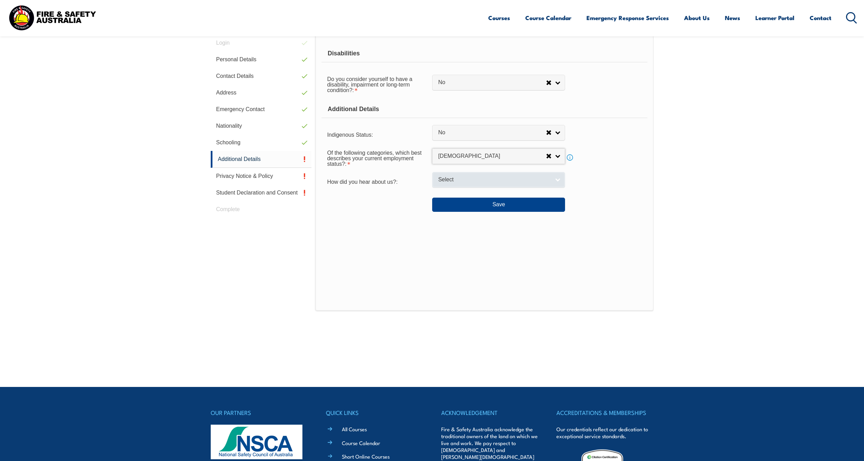
click at [556, 178] on link "Select" at bounding box center [498, 180] width 133 height 16
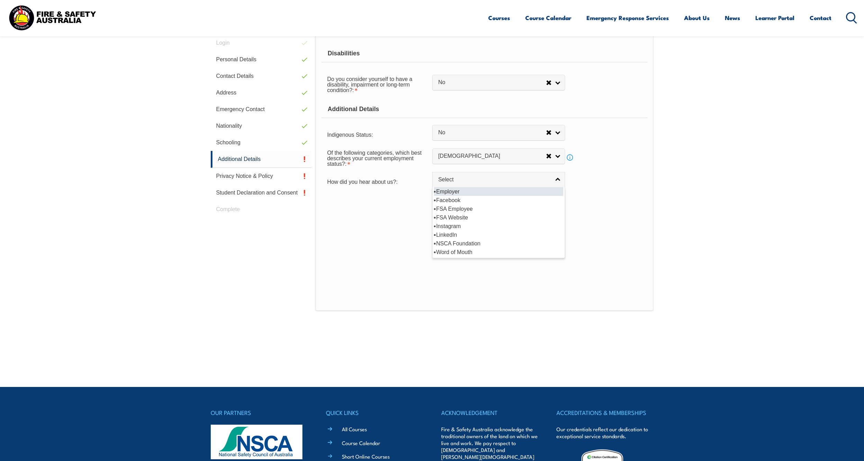
click at [456, 190] on li "Employer" at bounding box center [498, 191] width 129 height 9
select select "8019"
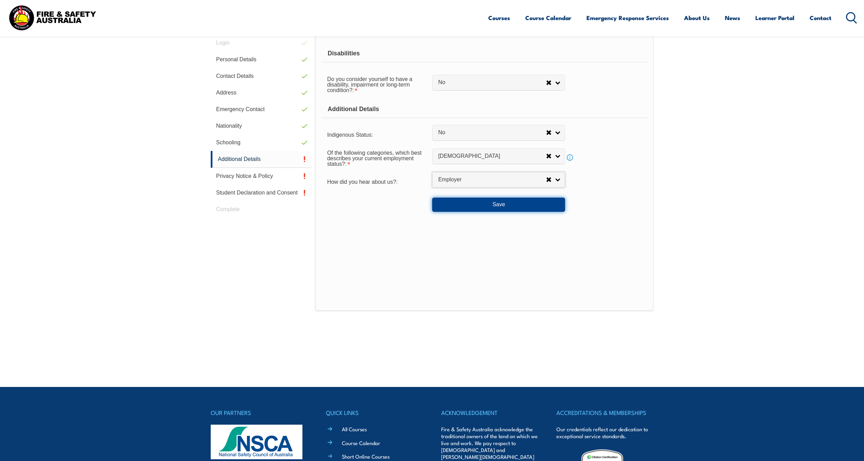
click at [495, 204] on button "Save" at bounding box center [498, 204] width 133 height 14
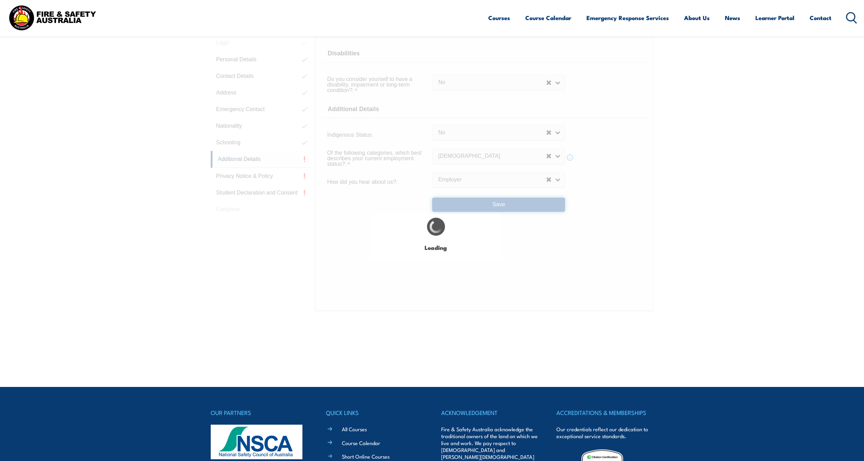
select select "false"
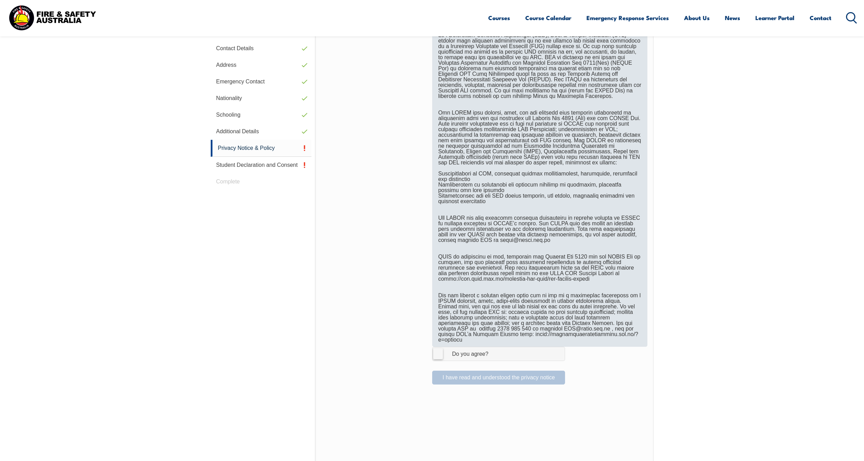
scroll to position [230, 0]
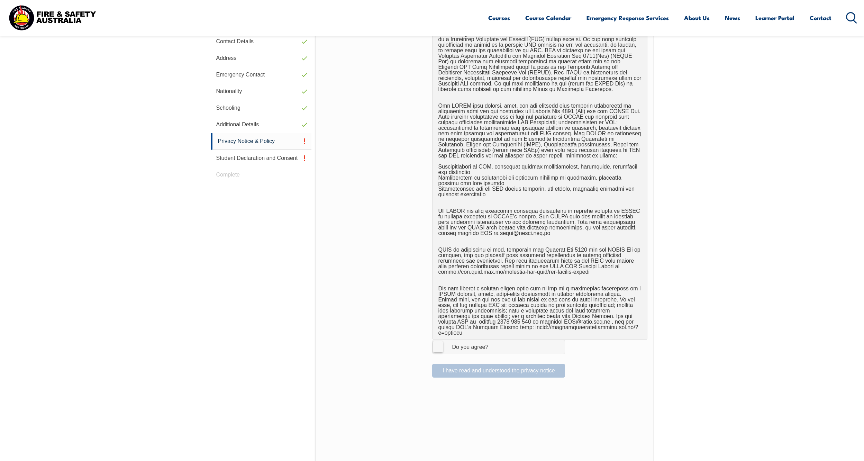
drag, startPoint x: 439, startPoint y: 342, endPoint x: 484, endPoint y: 349, distance: 45.1
click at [441, 343] on label "I Agree Do you agree?" at bounding box center [498, 347] width 133 height 14
click at [494, 343] on input "I Agree Do you agree?" at bounding box center [500, 346] width 12 height 13
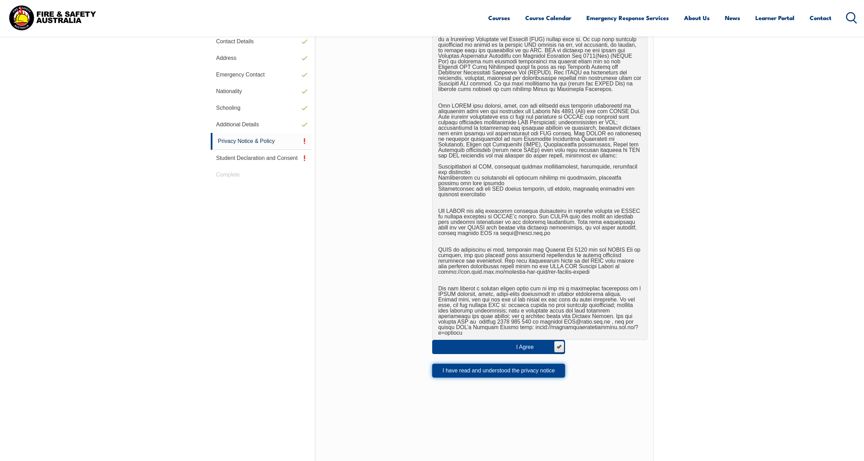
click at [542, 344] on button "I have read and understood the privacy notice" at bounding box center [498, 371] width 133 height 14
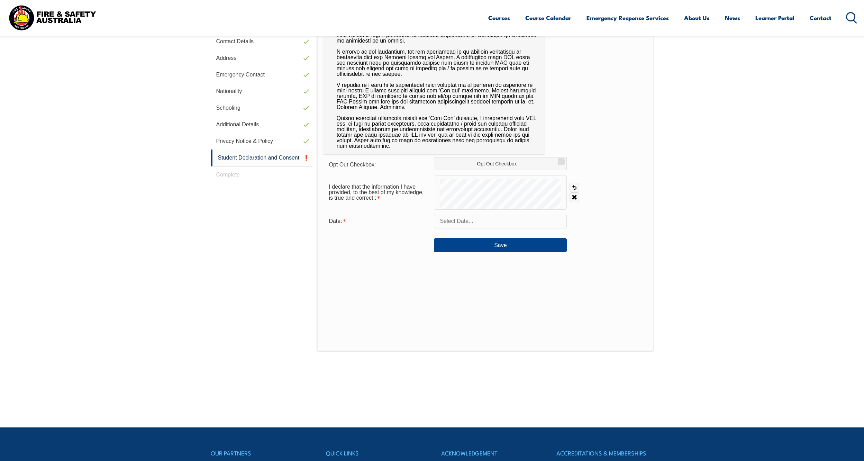
scroll to position [195, 0]
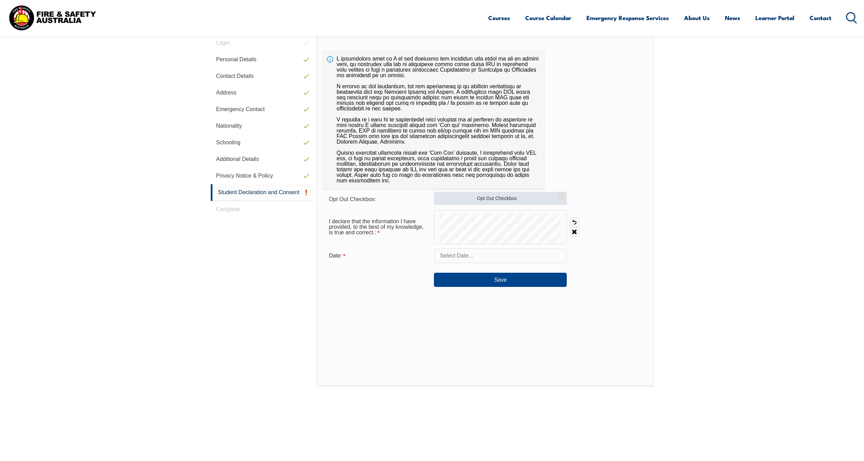
click at [560, 194] on input "Opt Out Checkbox" at bounding box center [560, 193] width 4 height 1
checkbox input "true"
click at [493, 258] on input "text" at bounding box center [500, 255] width 133 height 15
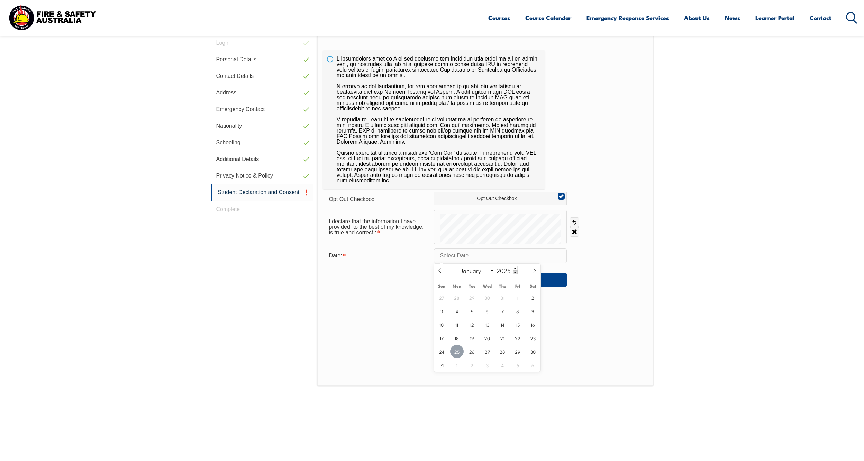
click at [459, 344] on span "25" at bounding box center [456, 350] width 13 height 13
type input "[DATE]"
click at [499, 282] on button "Save" at bounding box center [500, 280] width 133 height 14
